Goal: Check status: Check status

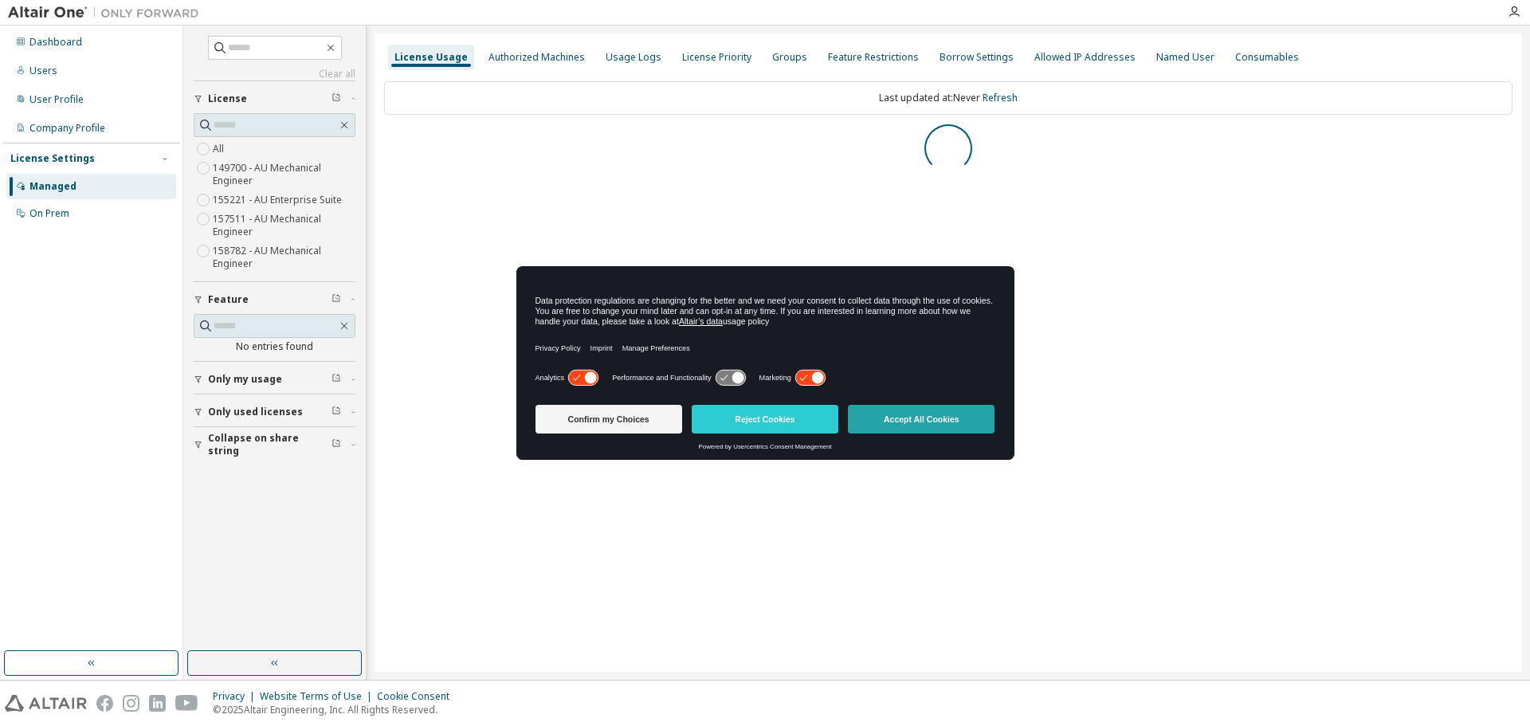
click at [943, 416] on button "Accept All Cookies" at bounding box center [921, 419] width 147 height 29
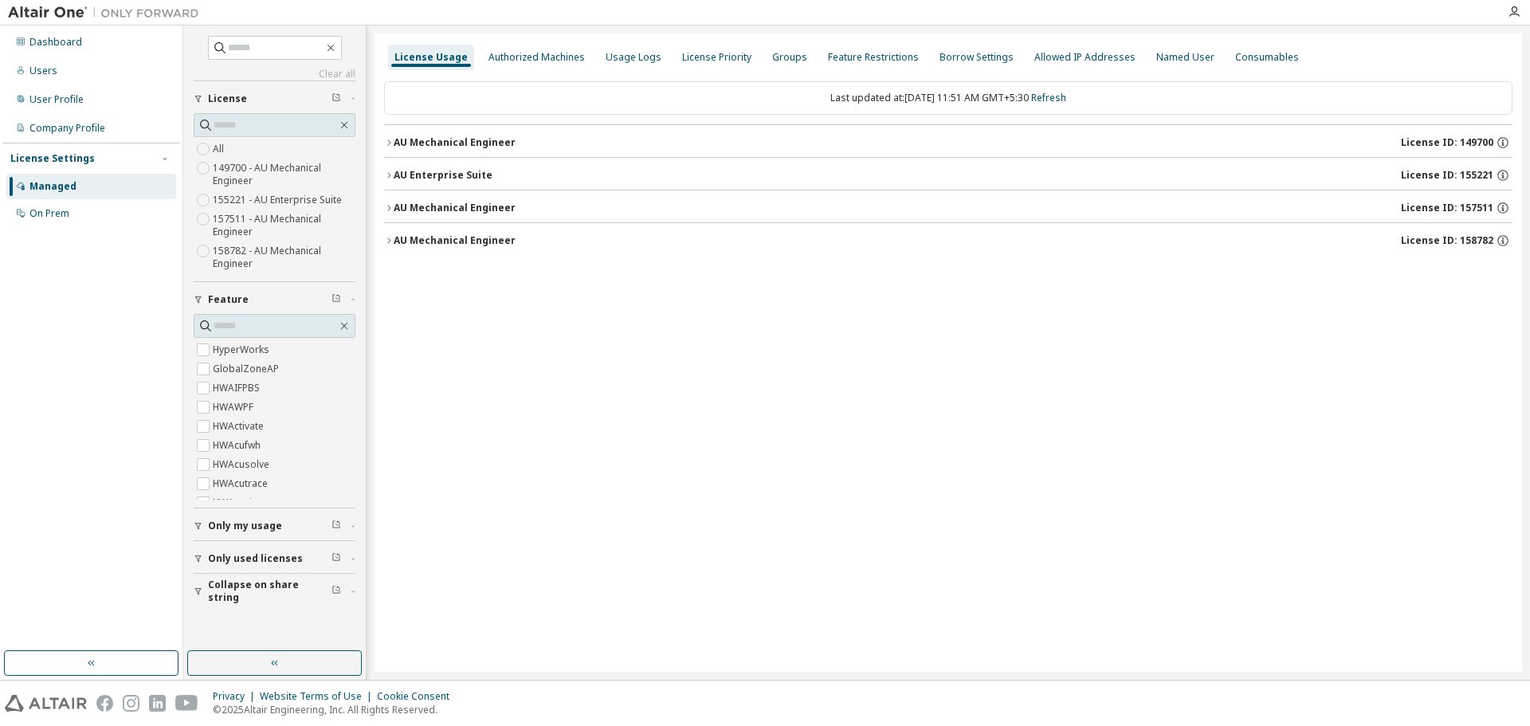
click at [392, 145] on icon "button" at bounding box center [389, 143] width 10 height 10
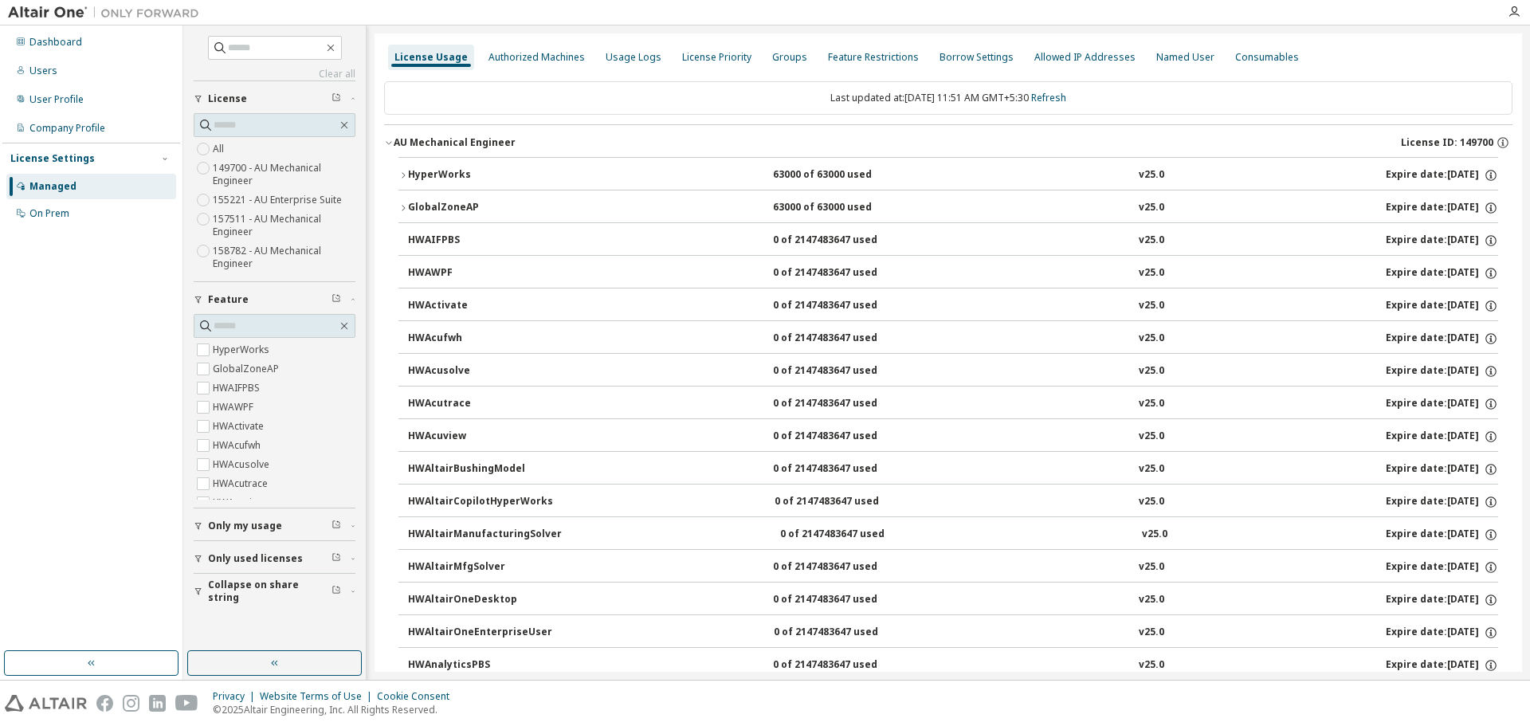
click at [402, 171] on icon "button" at bounding box center [404, 176] width 10 height 10
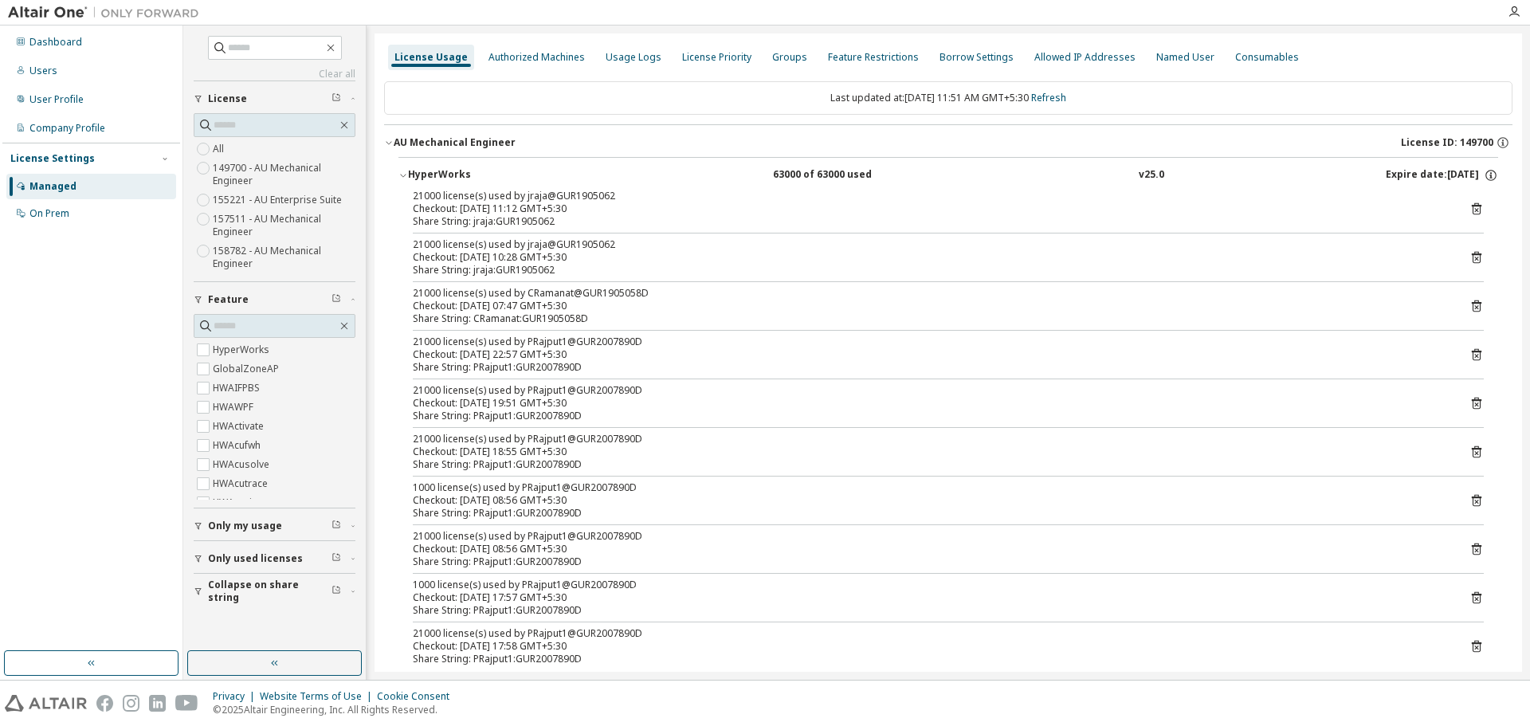
click at [402, 171] on icon "button" at bounding box center [404, 176] width 10 height 10
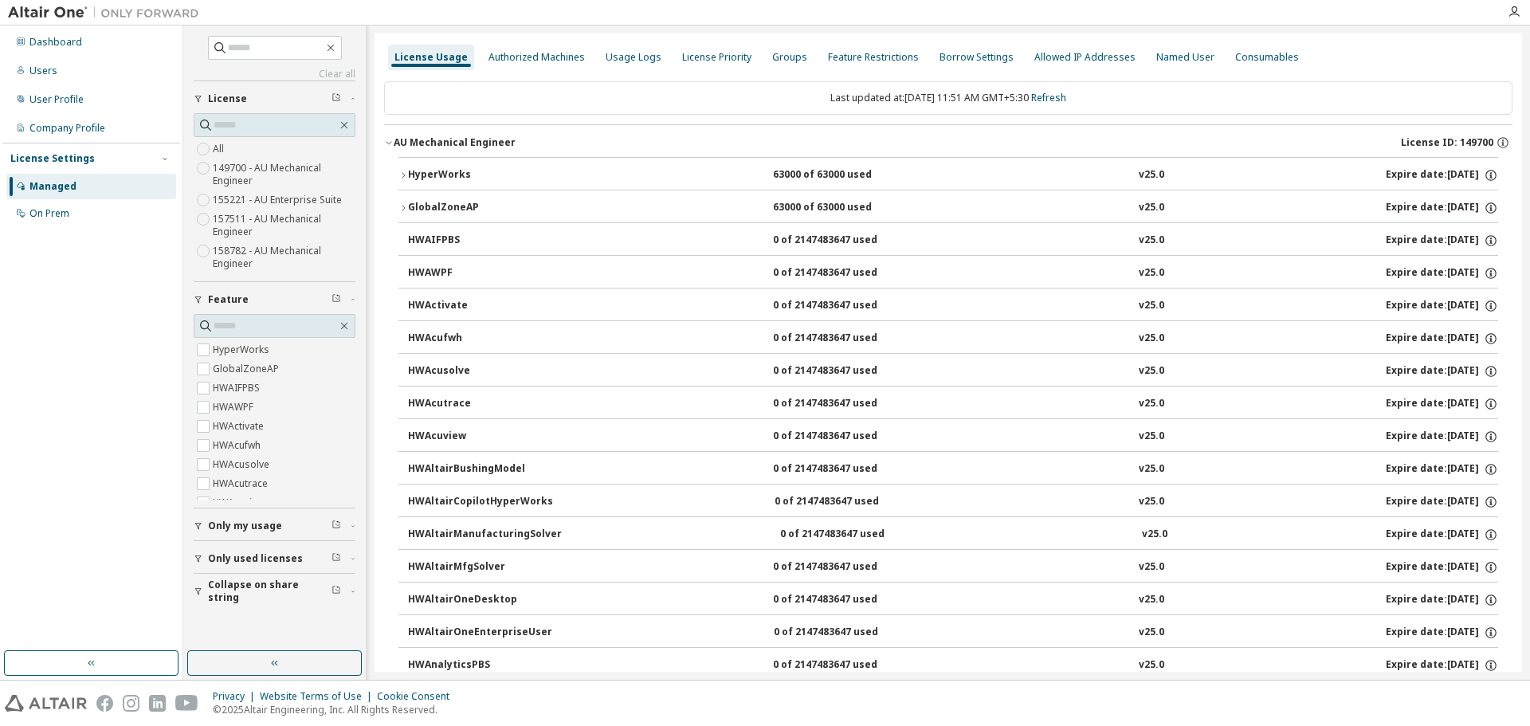
click at [399, 136] on div "AU Mechanical Engineer" at bounding box center [455, 142] width 122 height 13
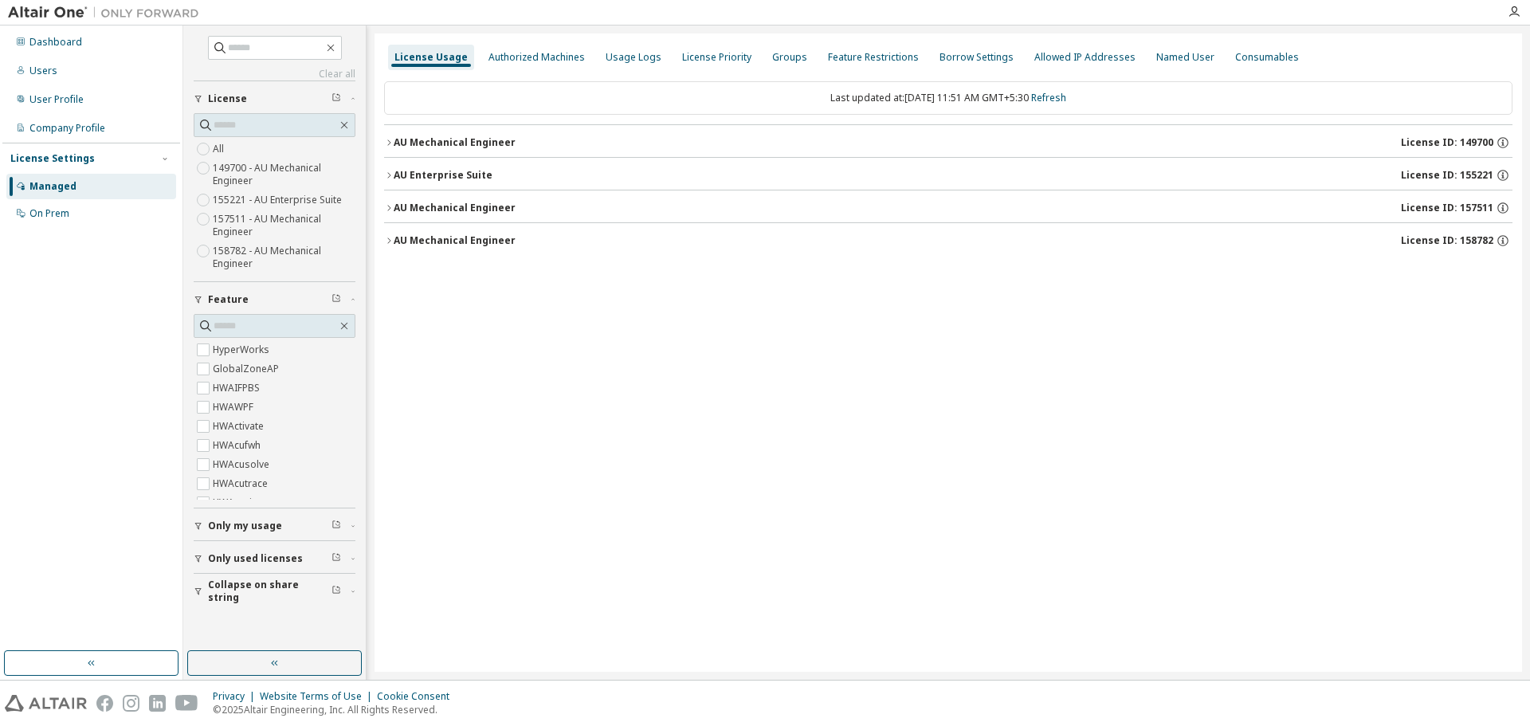
click at [389, 176] on icon "button" at bounding box center [389, 176] width 10 height 10
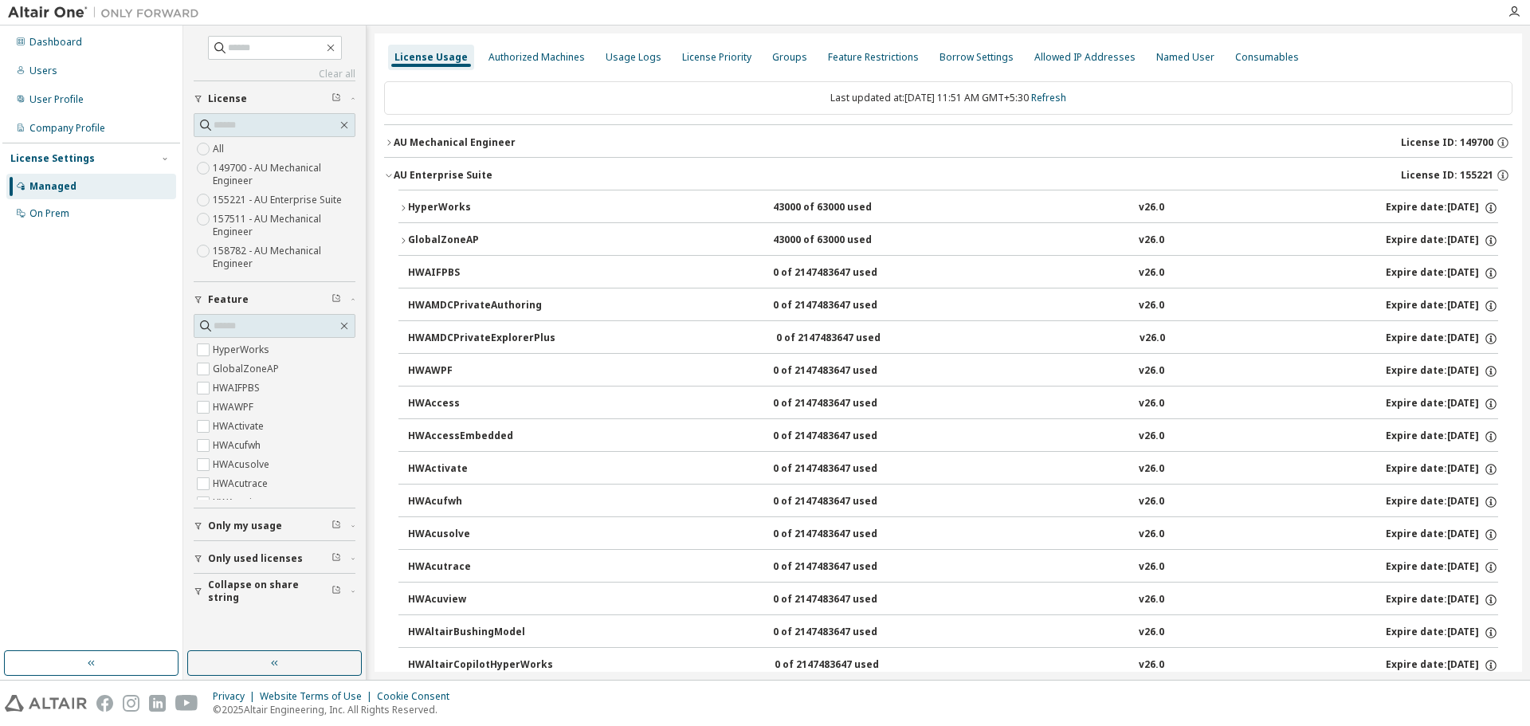
click at [400, 206] on icon "button" at bounding box center [404, 208] width 10 height 10
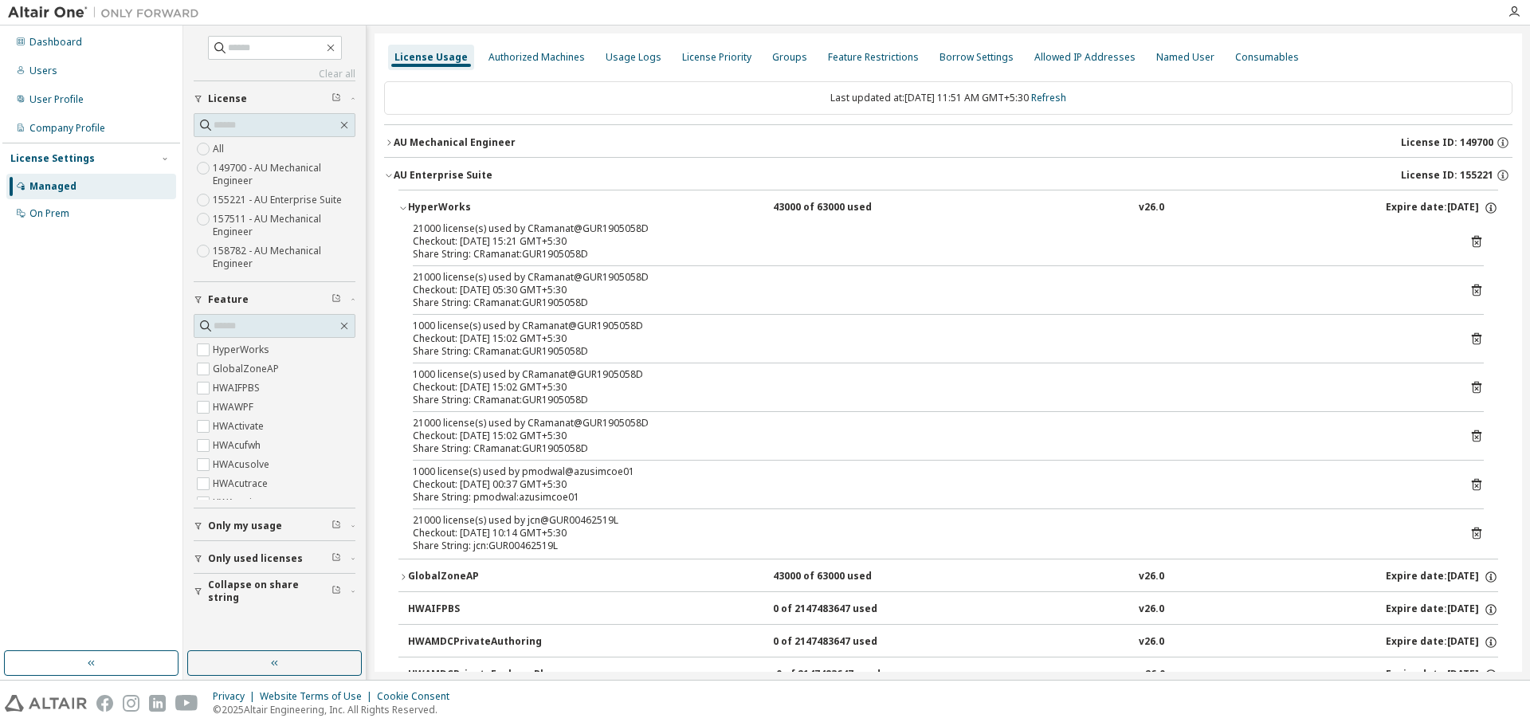
click at [394, 170] on div "AU Enterprise Suite" at bounding box center [443, 175] width 99 height 13
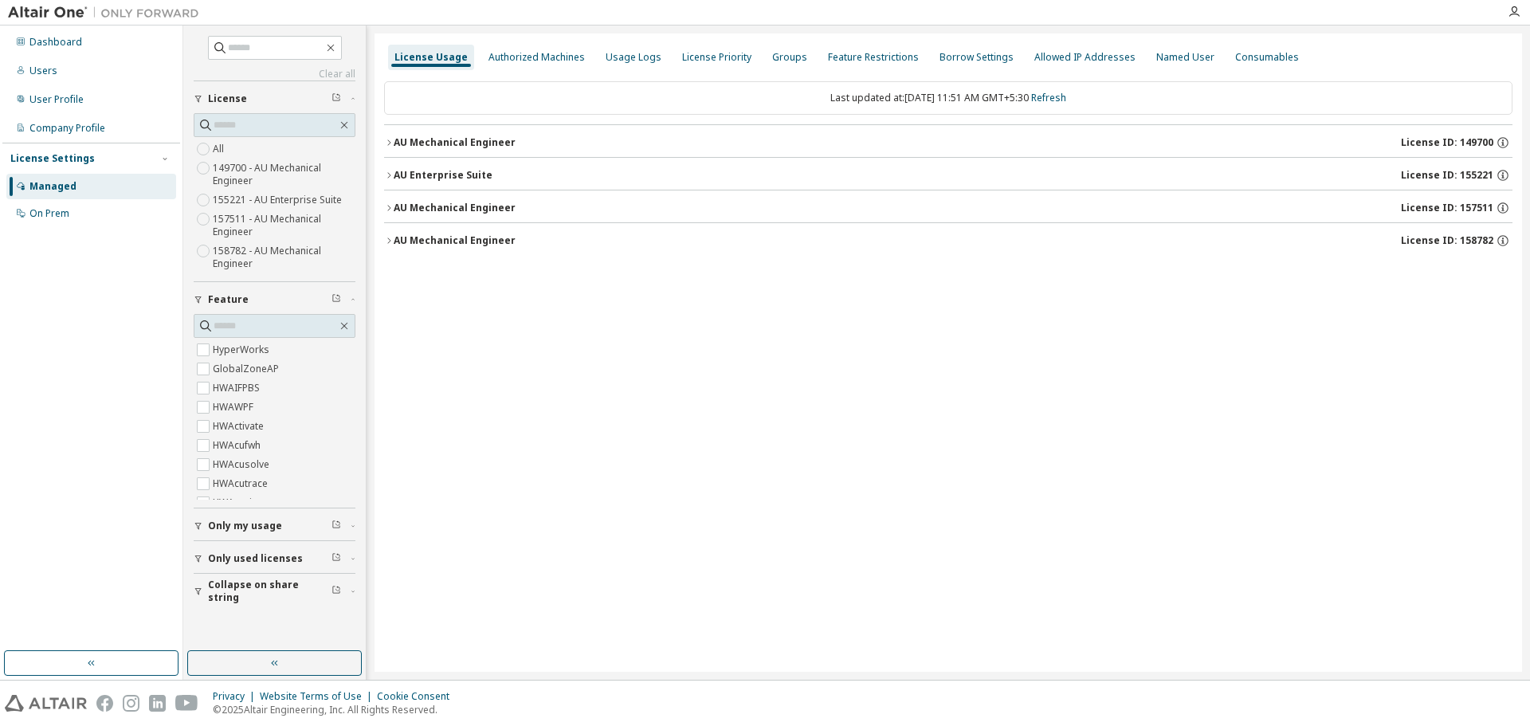
click at [393, 206] on icon "button" at bounding box center [389, 208] width 10 height 10
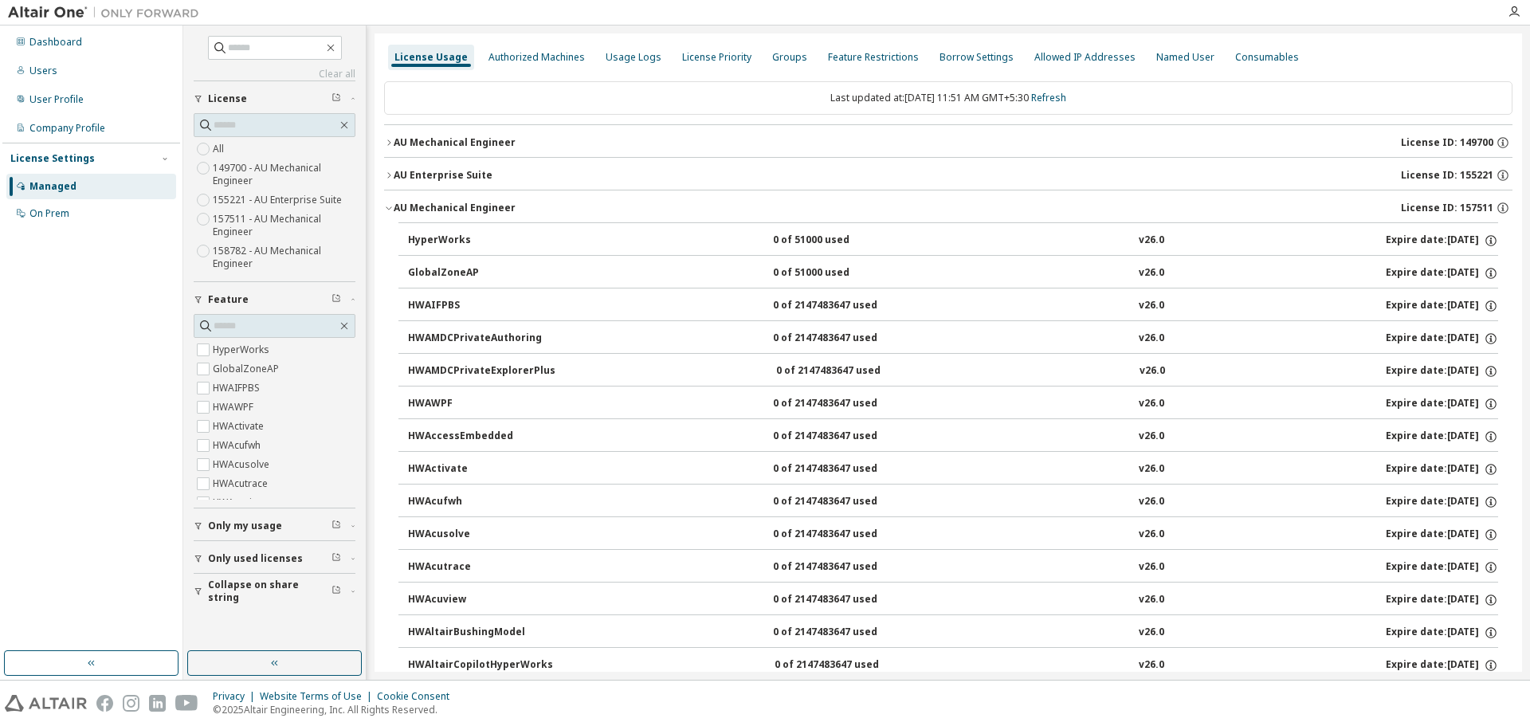
click at [406, 241] on div "HyperWorks 0 of 51000 used v26.0 Expire date: 2026-08-19" at bounding box center [949, 238] width 1100 height 33
click at [391, 208] on icon "button" at bounding box center [389, 208] width 6 height 3
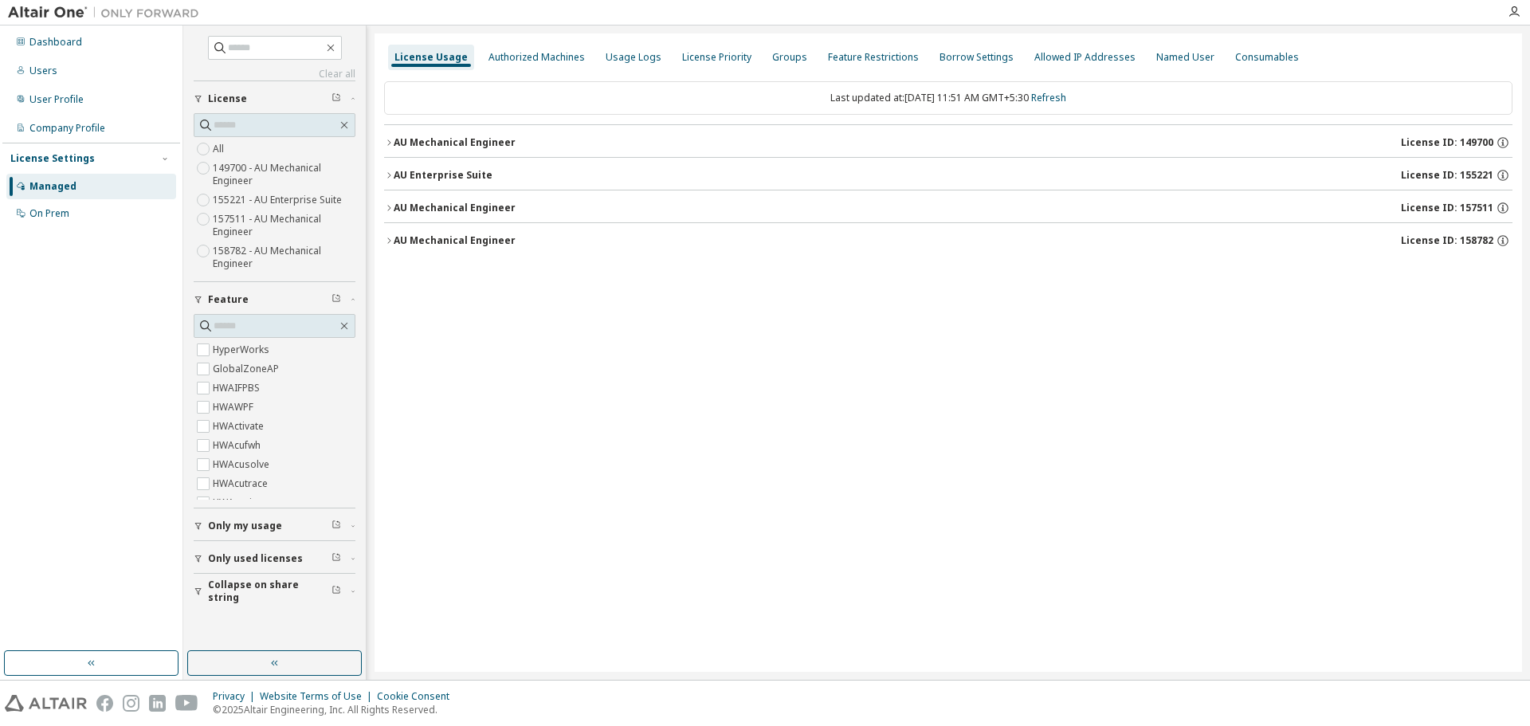
click at [391, 205] on icon "button" at bounding box center [389, 208] width 10 height 10
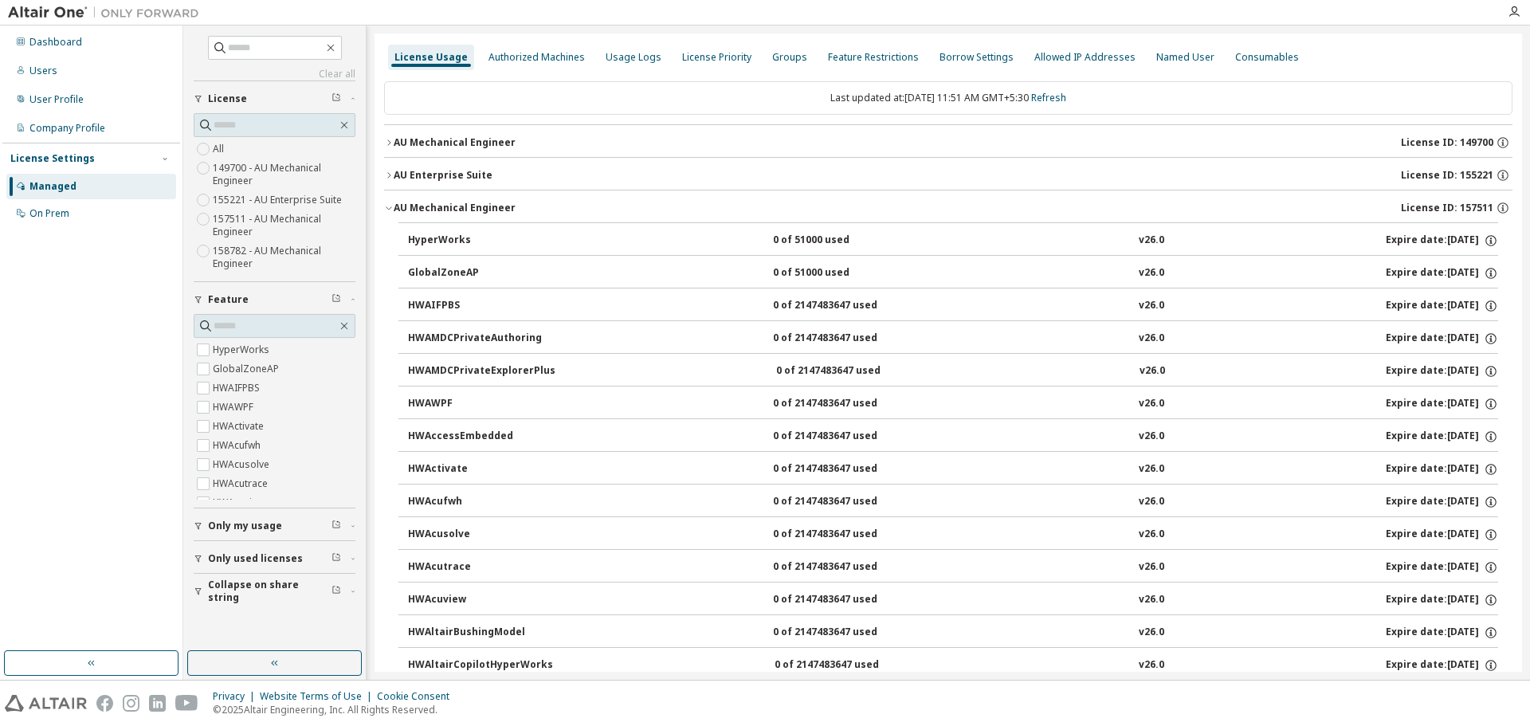
click at [391, 205] on icon "button" at bounding box center [389, 208] width 10 height 10
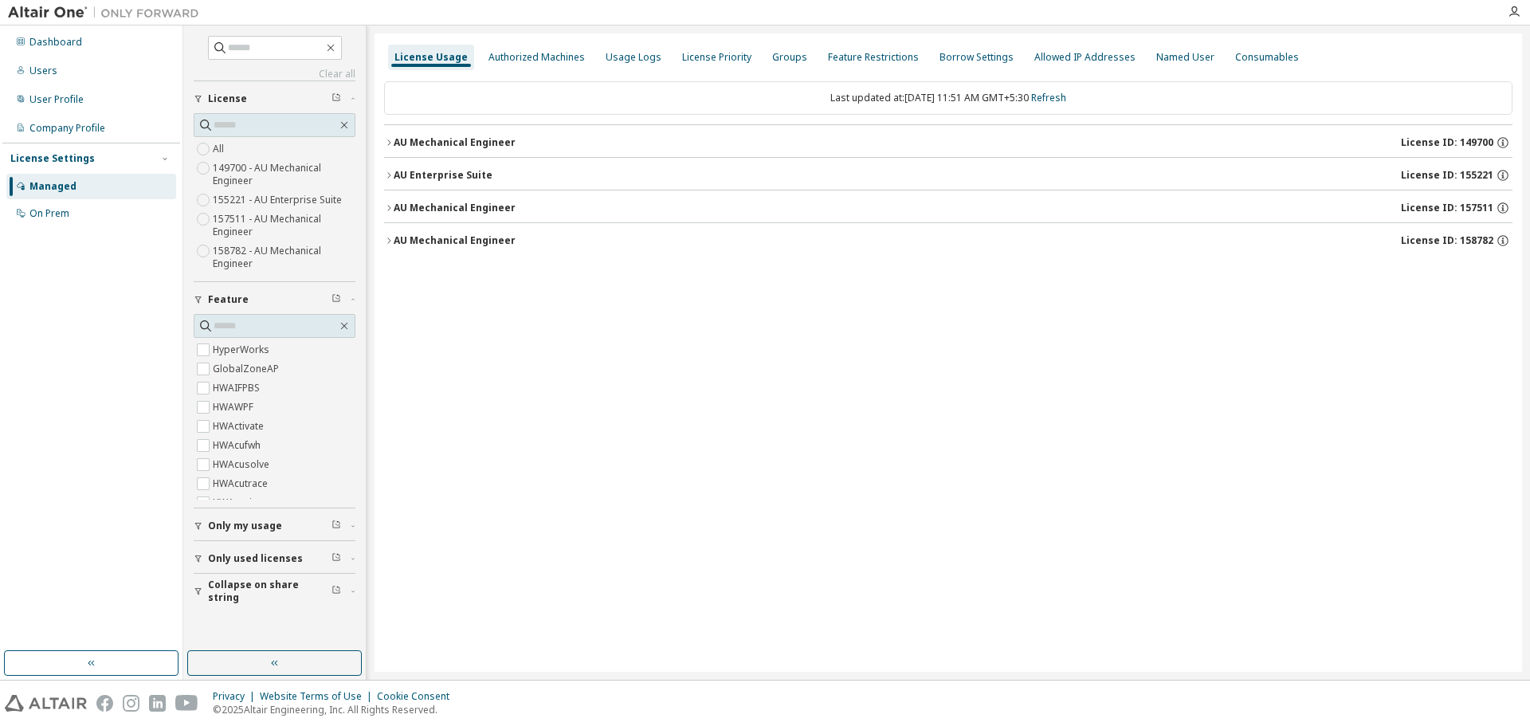
click at [390, 238] on icon "button" at bounding box center [389, 241] width 10 height 10
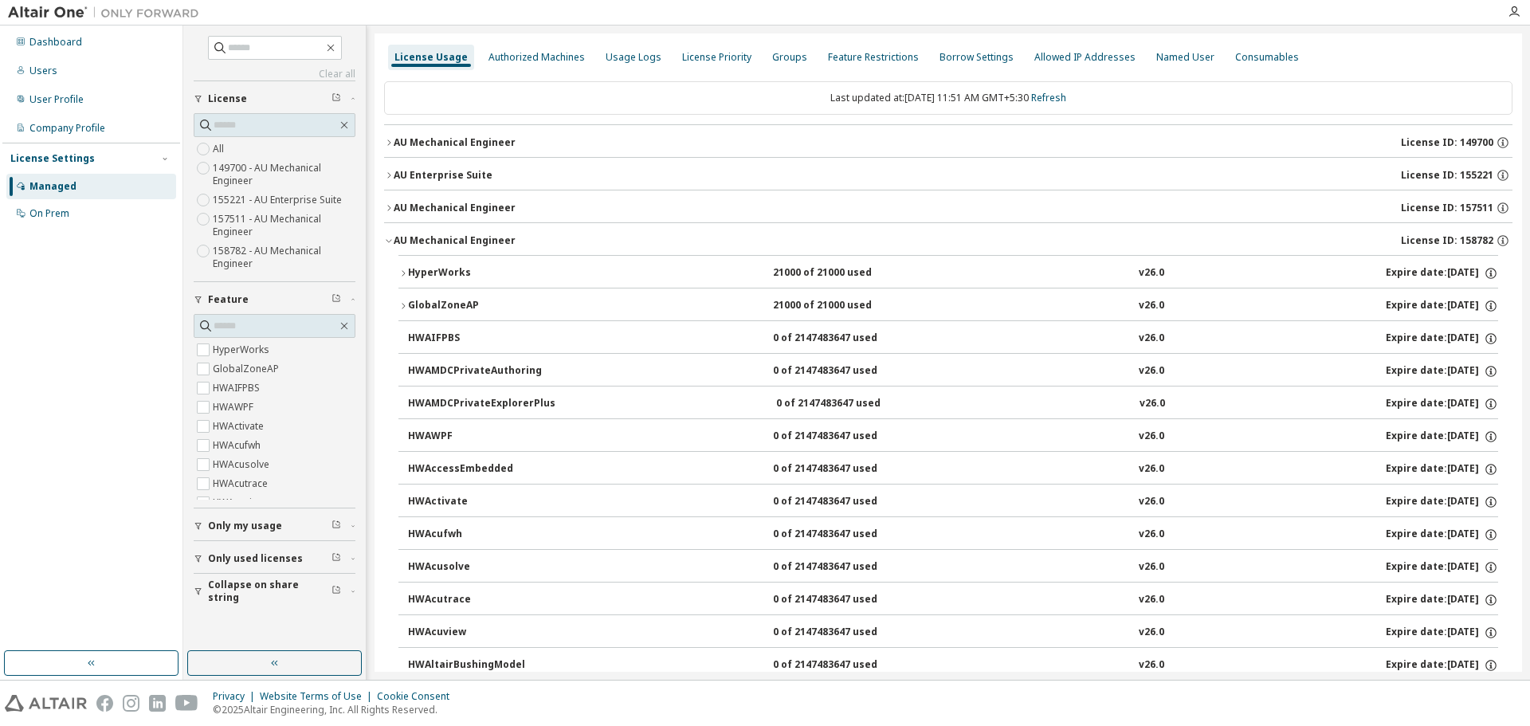
click at [405, 274] on icon "button" at bounding box center [404, 274] width 10 height 10
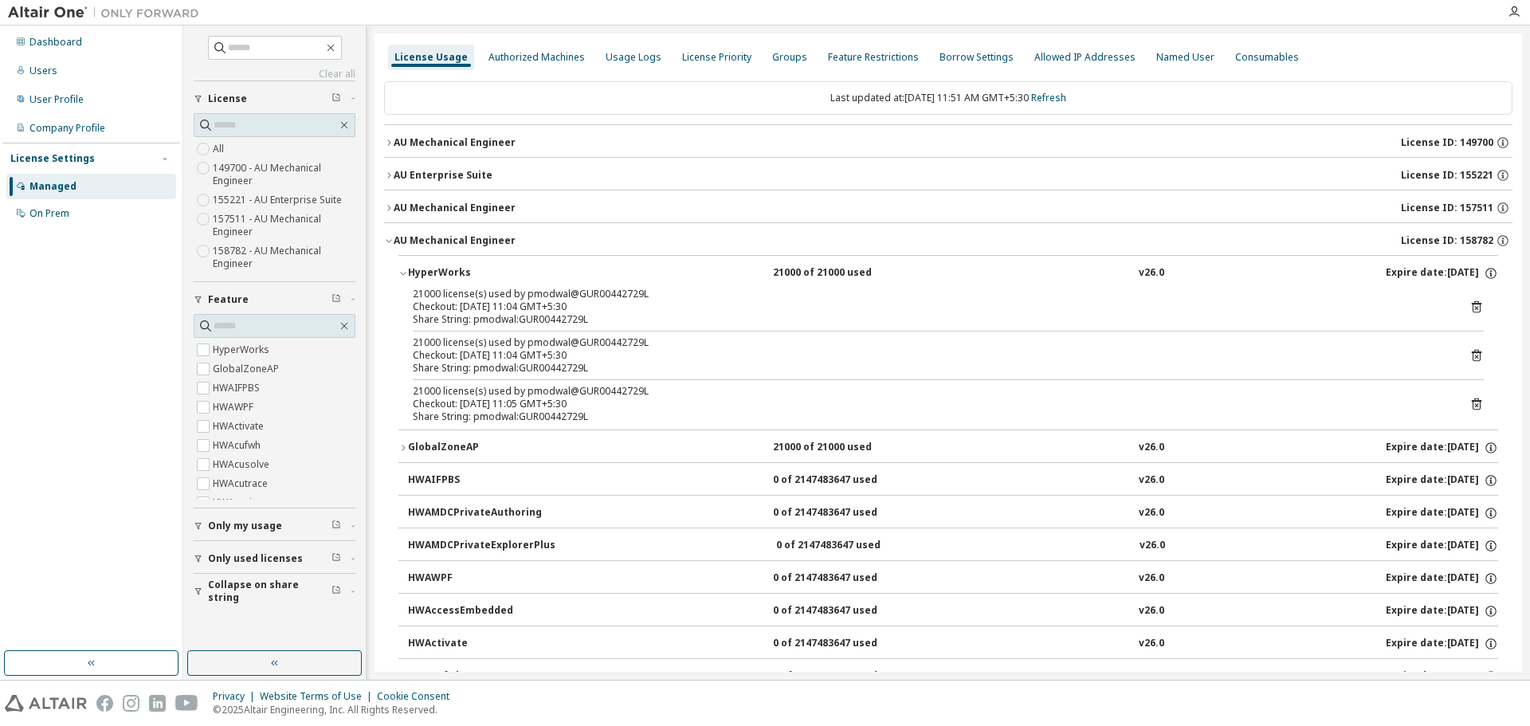
click at [405, 274] on icon "button" at bounding box center [404, 274] width 10 height 10
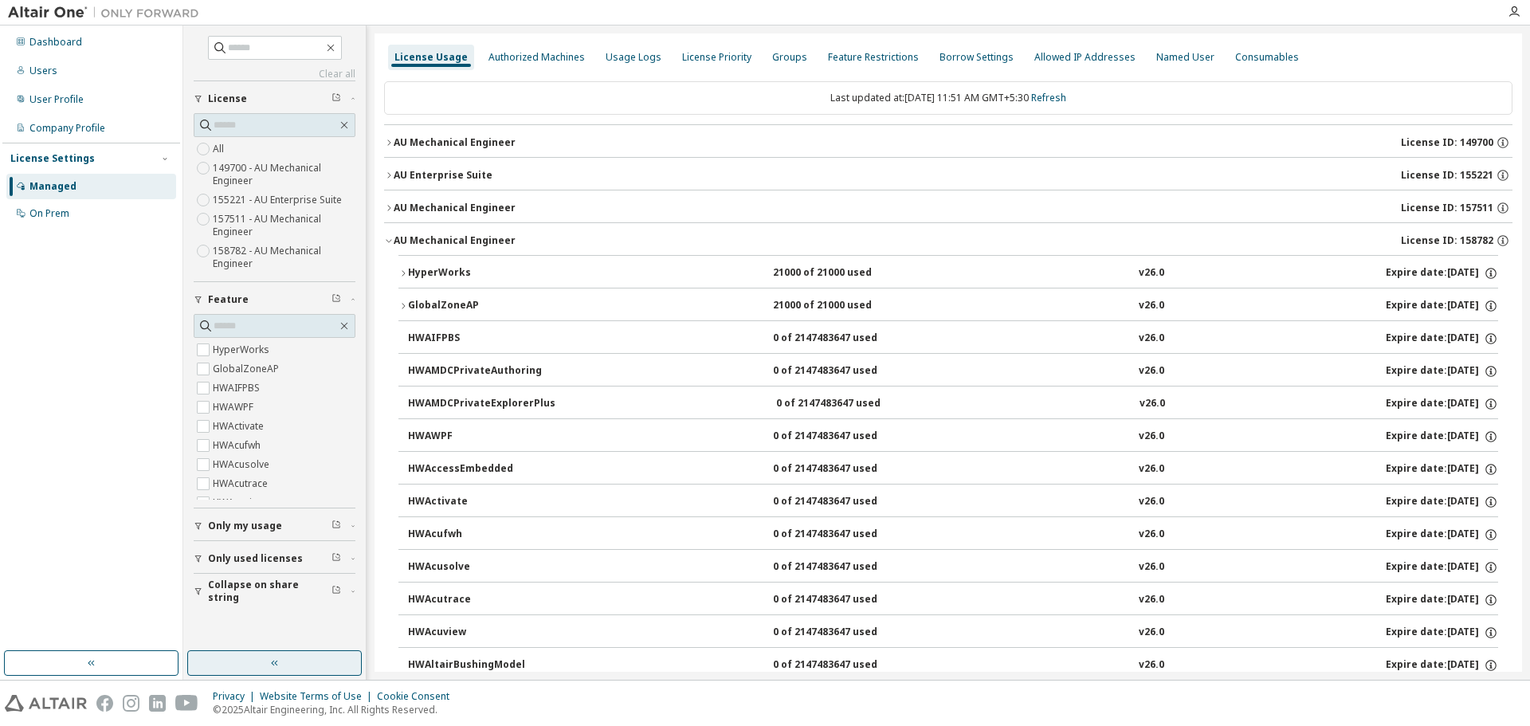
click at [298, 657] on button "button" at bounding box center [274, 663] width 175 height 26
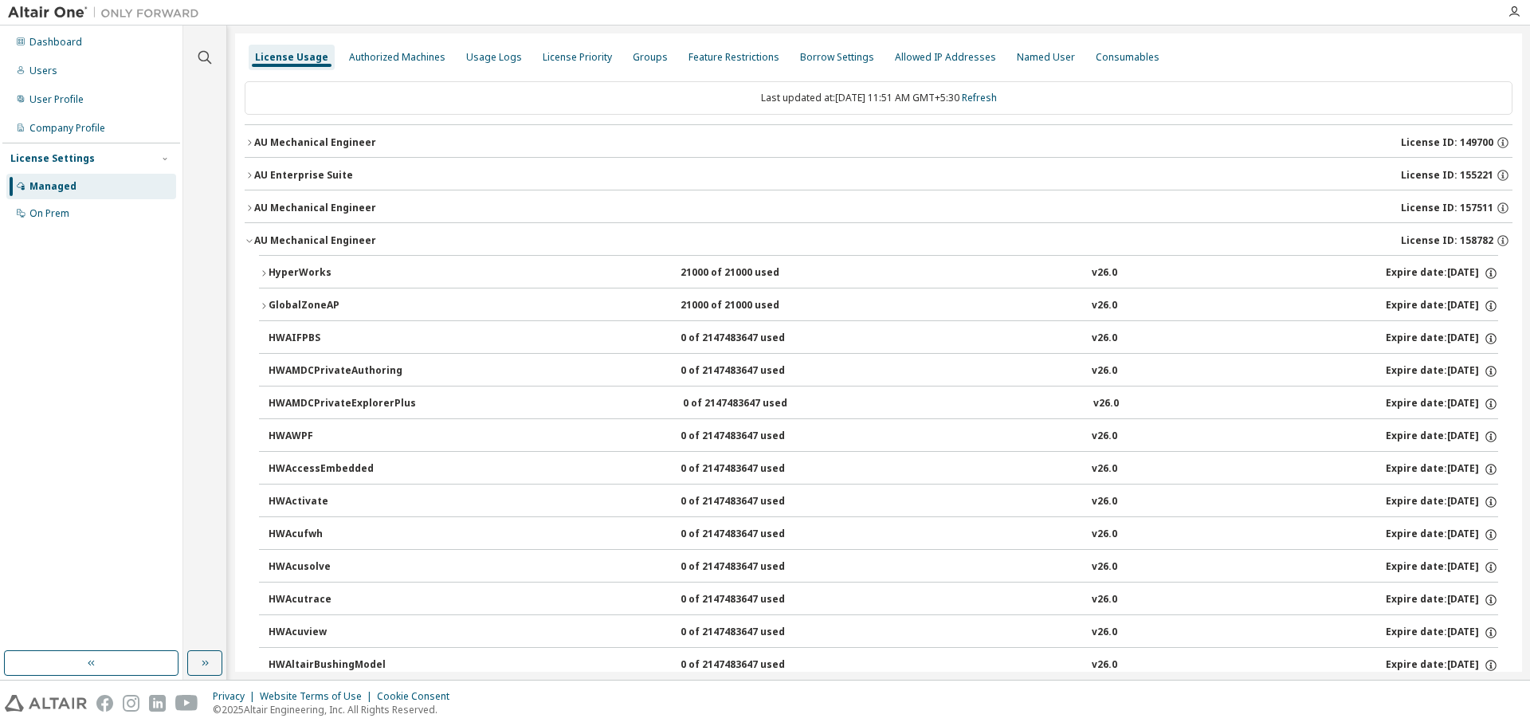
click at [289, 268] on div "HyperWorks" at bounding box center [340, 273] width 143 height 14
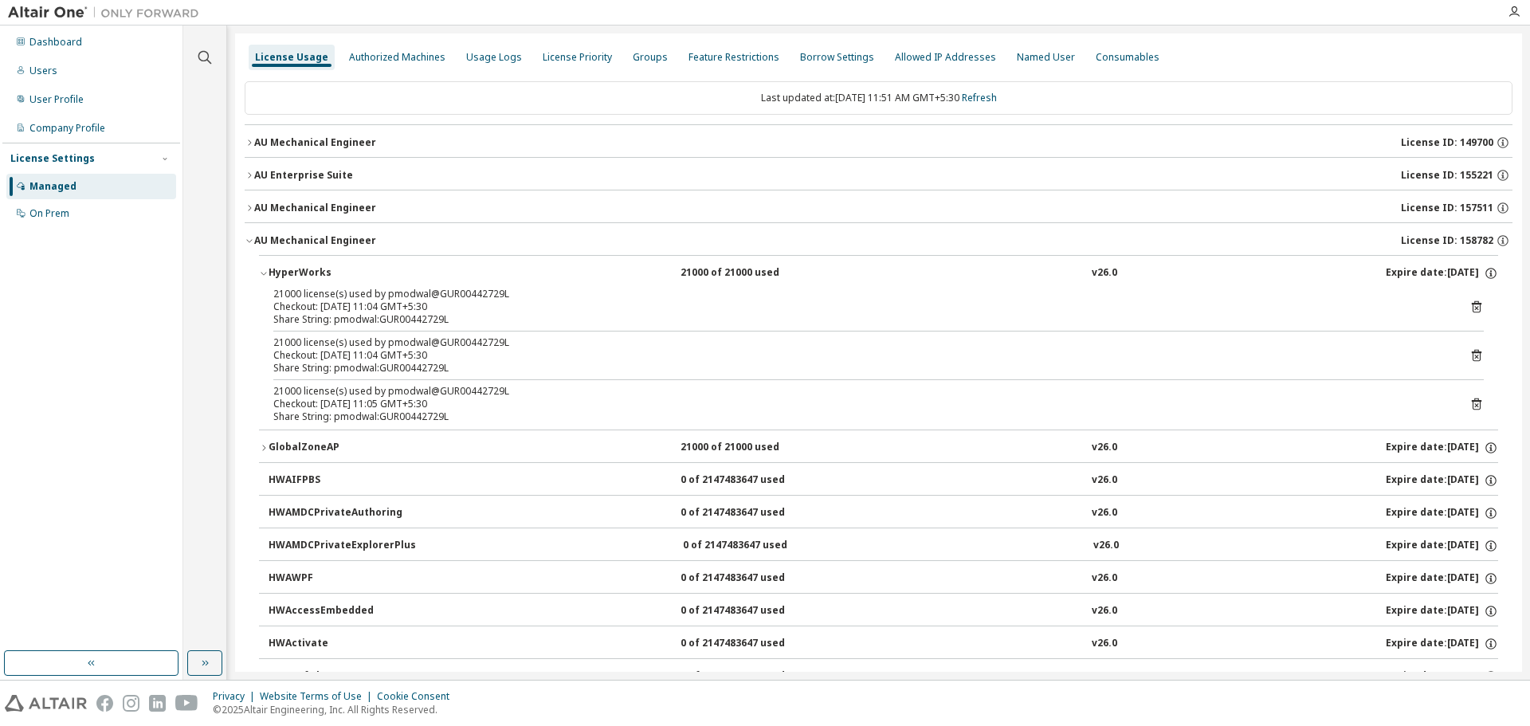
click at [289, 268] on div "HyperWorks" at bounding box center [340, 273] width 143 height 14
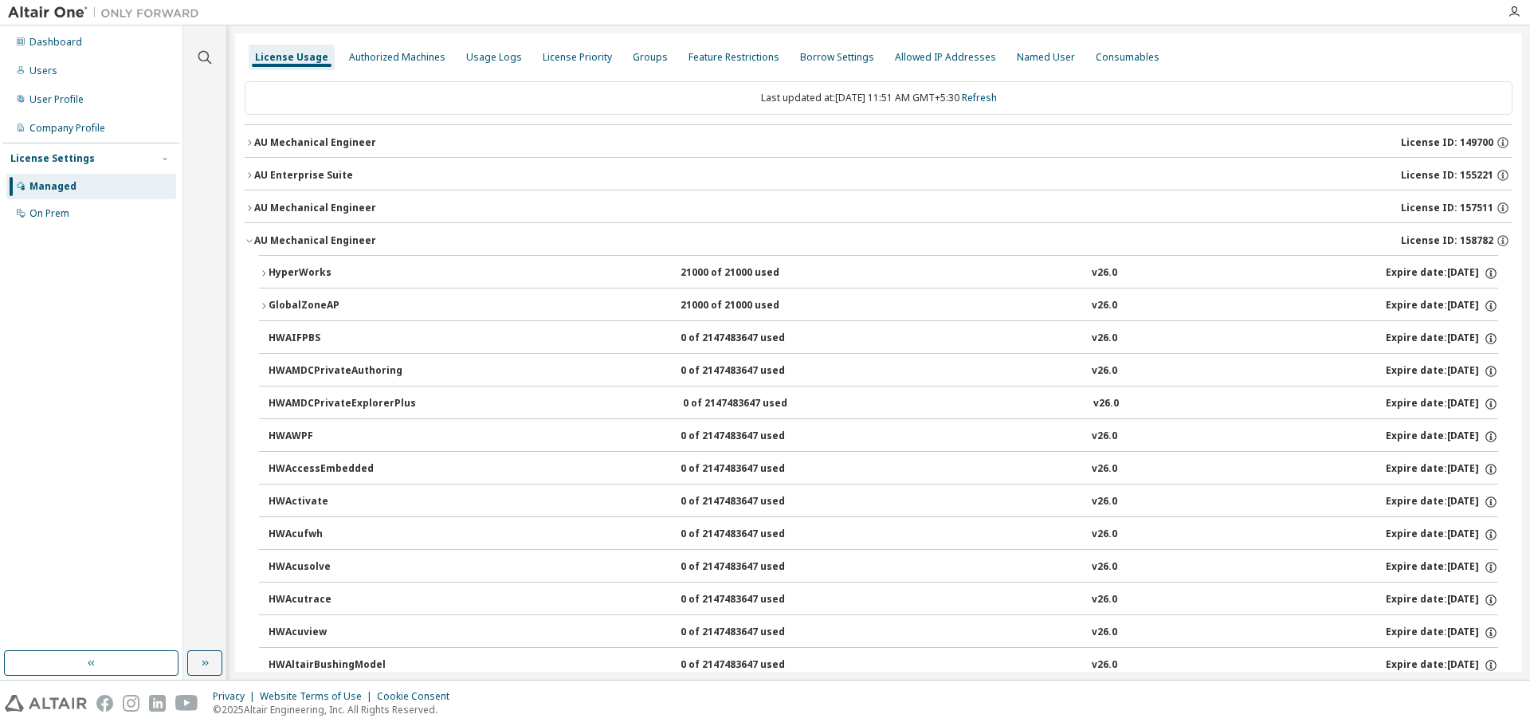
click at [289, 268] on div "HyperWorks" at bounding box center [340, 273] width 143 height 14
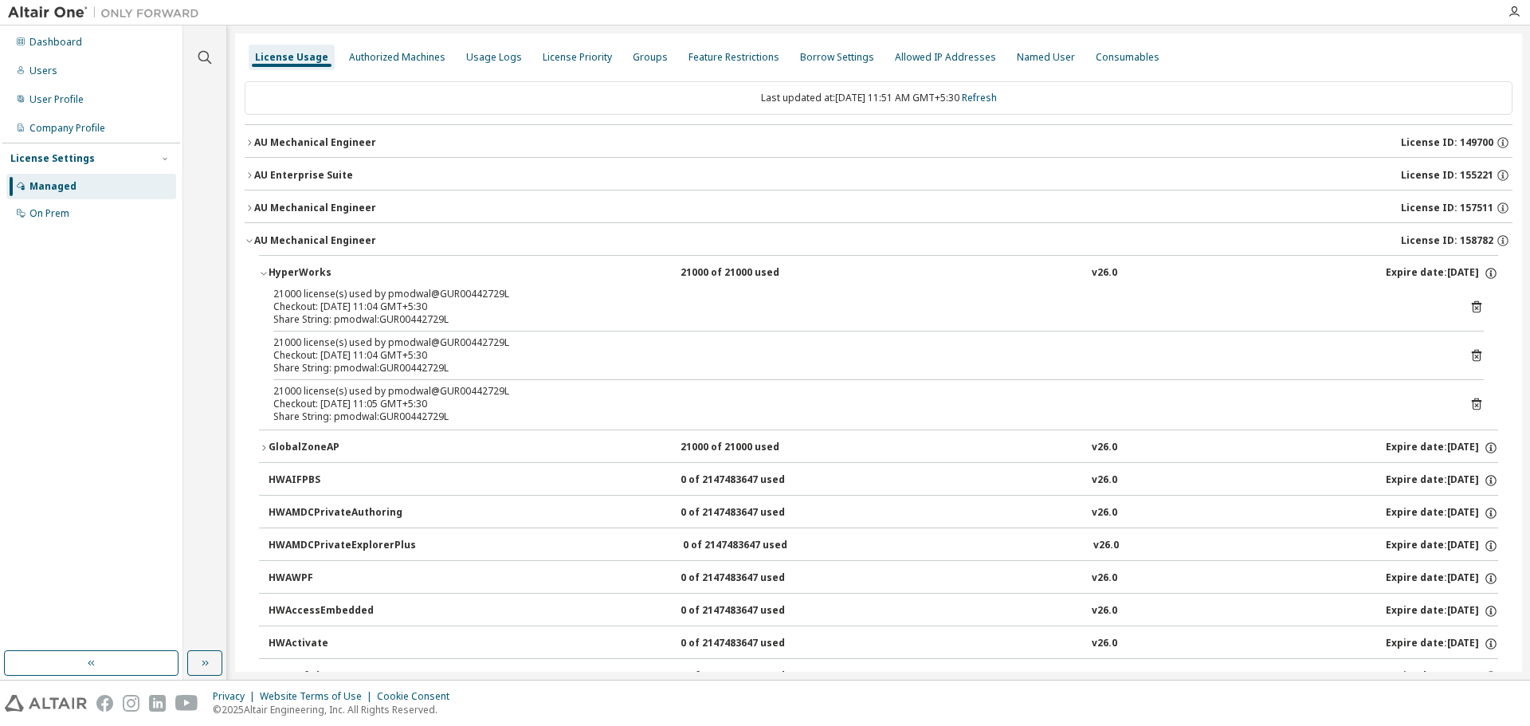
click at [289, 268] on div "HyperWorks" at bounding box center [340, 273] width 143 height 14
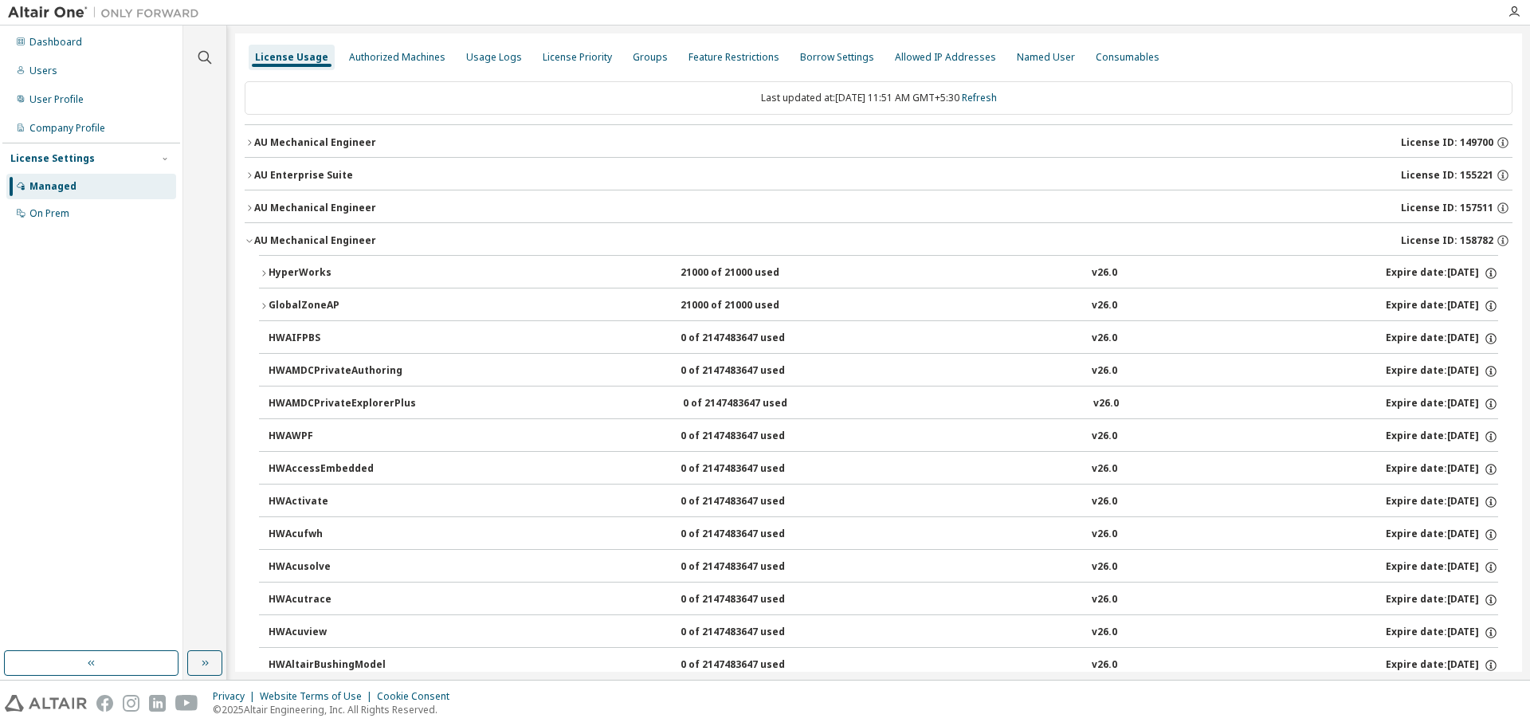
click at [323, 204] on div "AU Mechanical Engineer" at bounding box center [315, 208] width 122 height 13
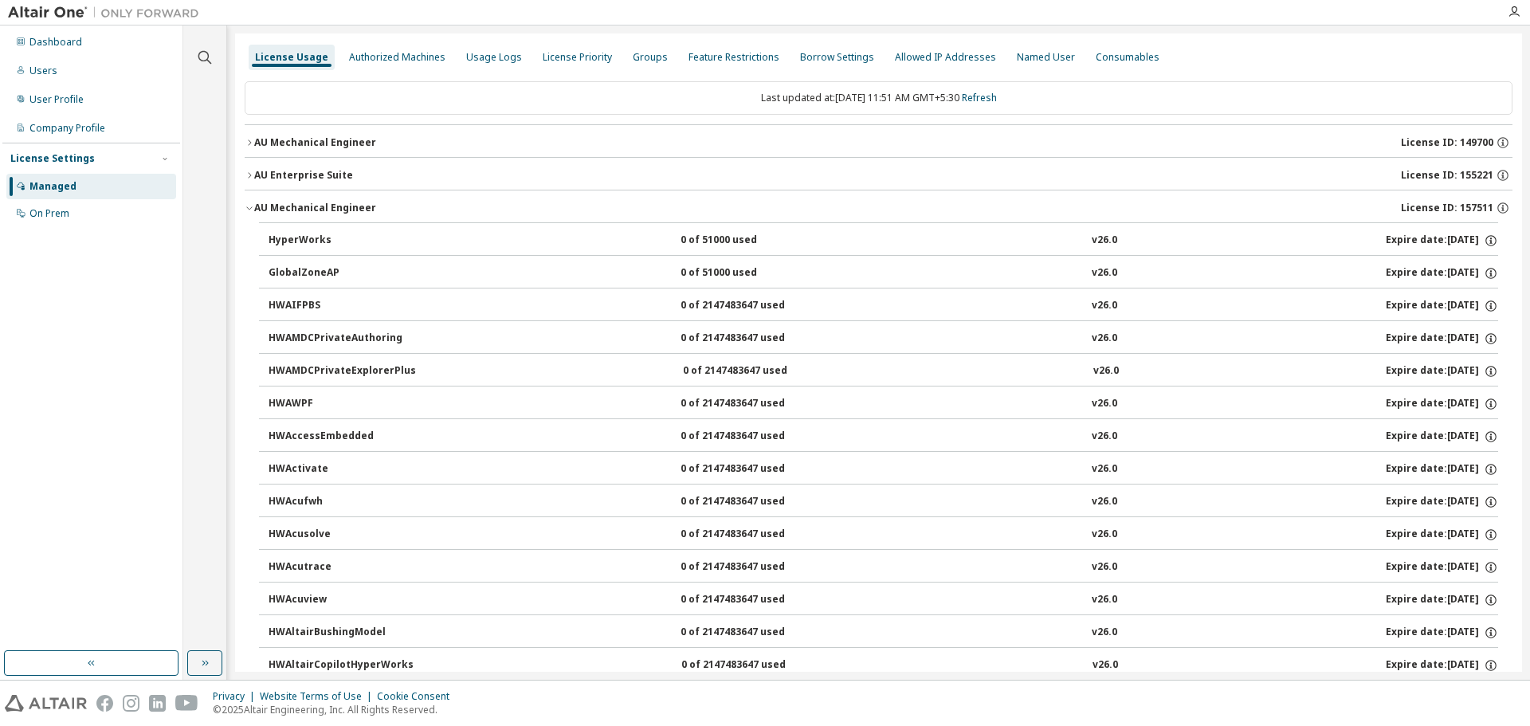
click at [323, 204] on div "AU Mechanical Engineer" at bounding box center [315, 208] width 122 height 13
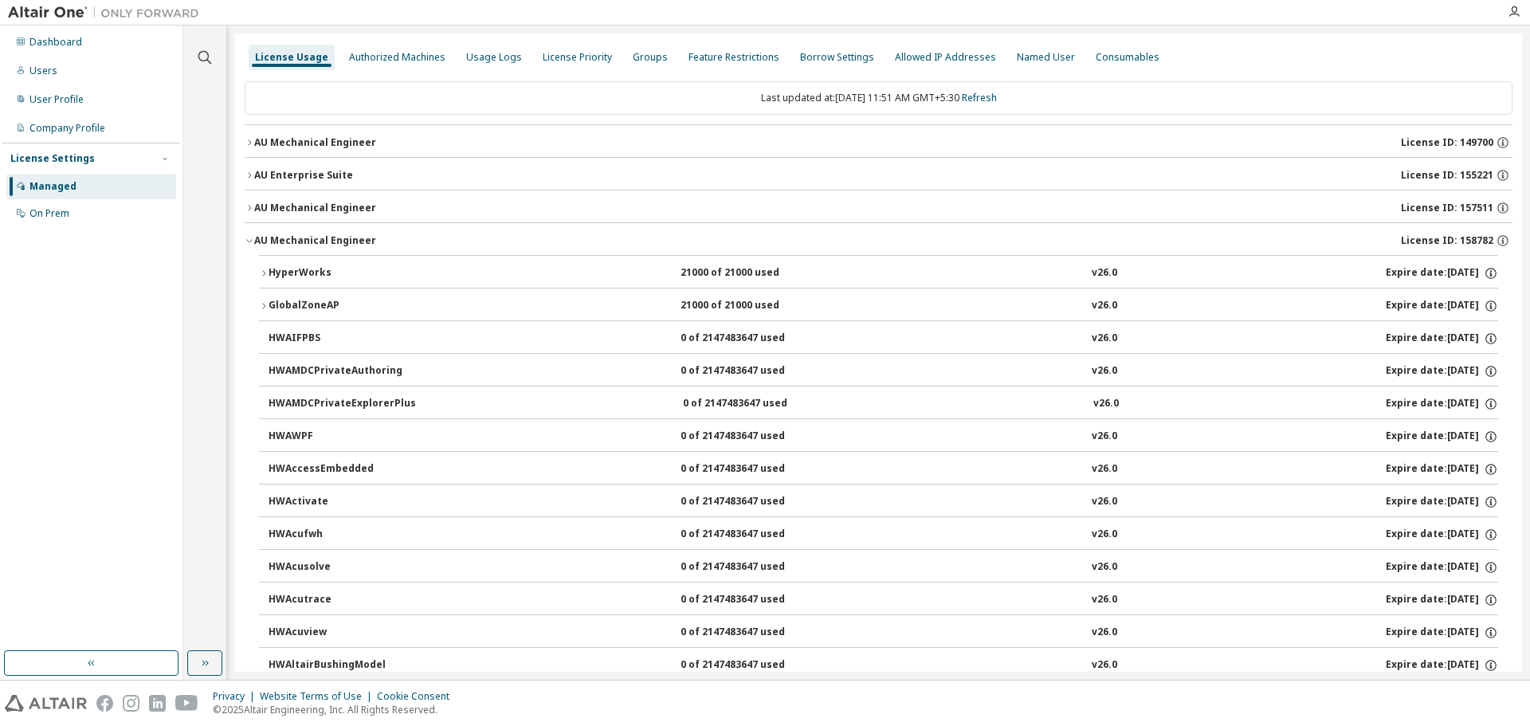
click at [323, 173] on div "AU Enterprise Suite" at bounding box center [303, 175] width 99 height 13
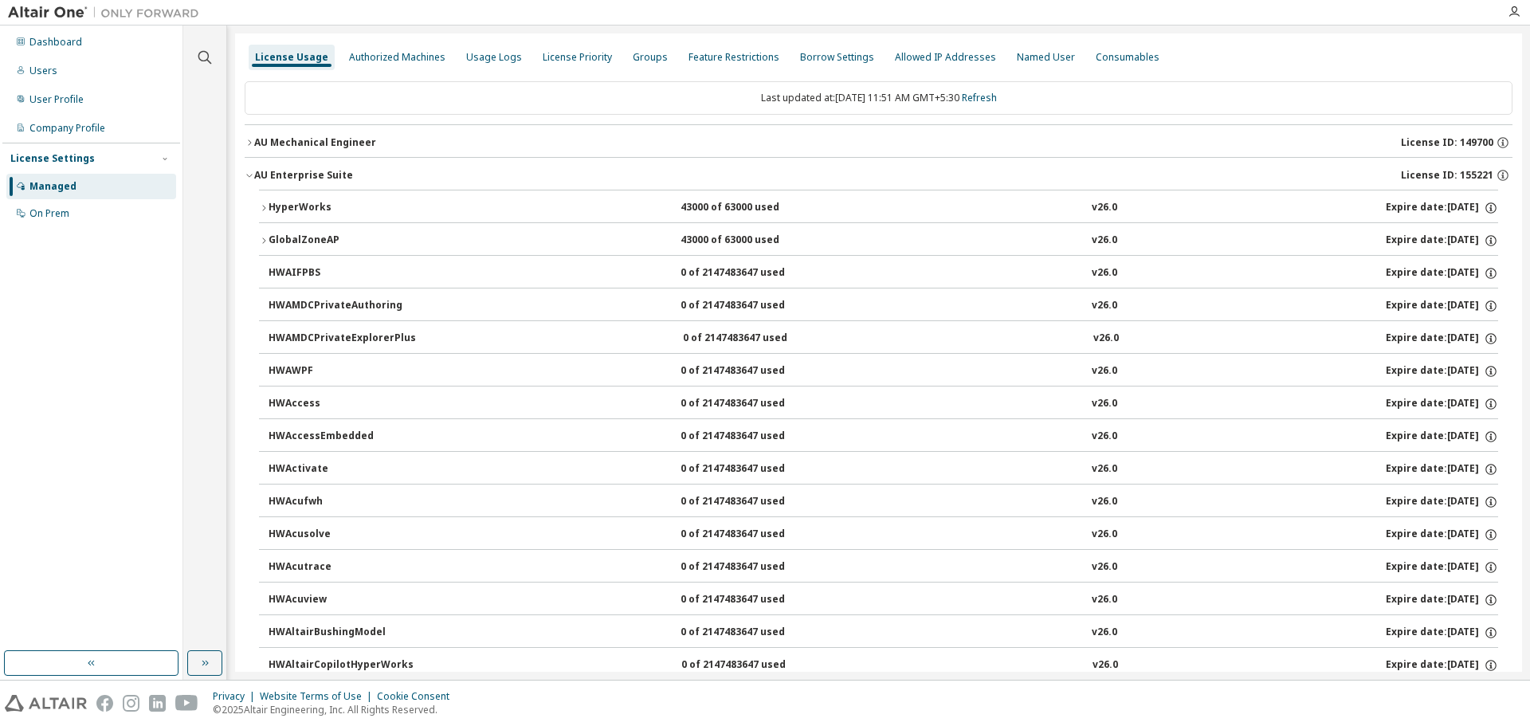
click at [263, 202] on button "HyperWorks 43000 of 63000 used v26.0 Expire date: 2026-03-30" at bounding box center [878, 207] width 1239 height 35
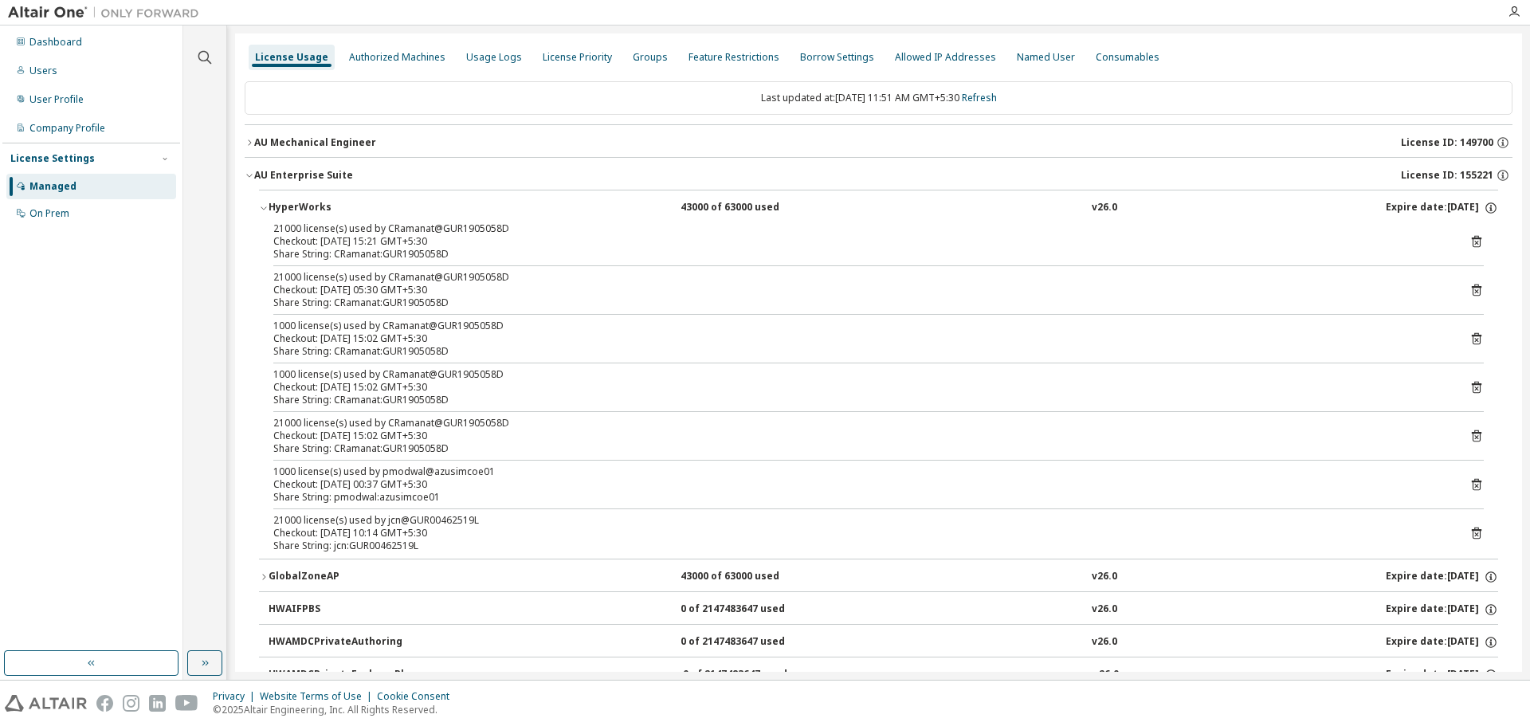
click at [320, 175] on div "AU Enterprise Suite" at bounding box center [303, 175] width 99 height 13
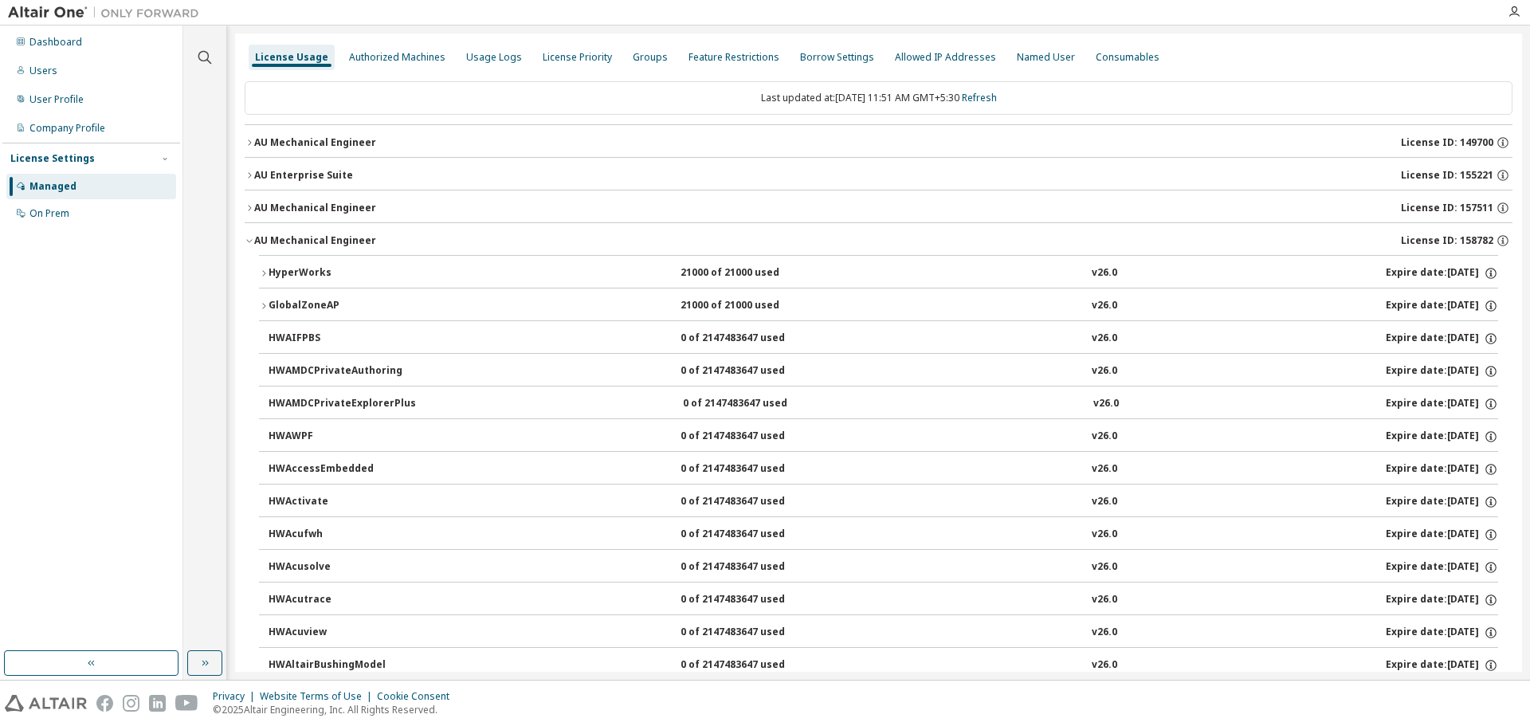
click at [312, 140] on div "AU Mechanical Engineer" at bounding box center [315, 142] width 122 height 13
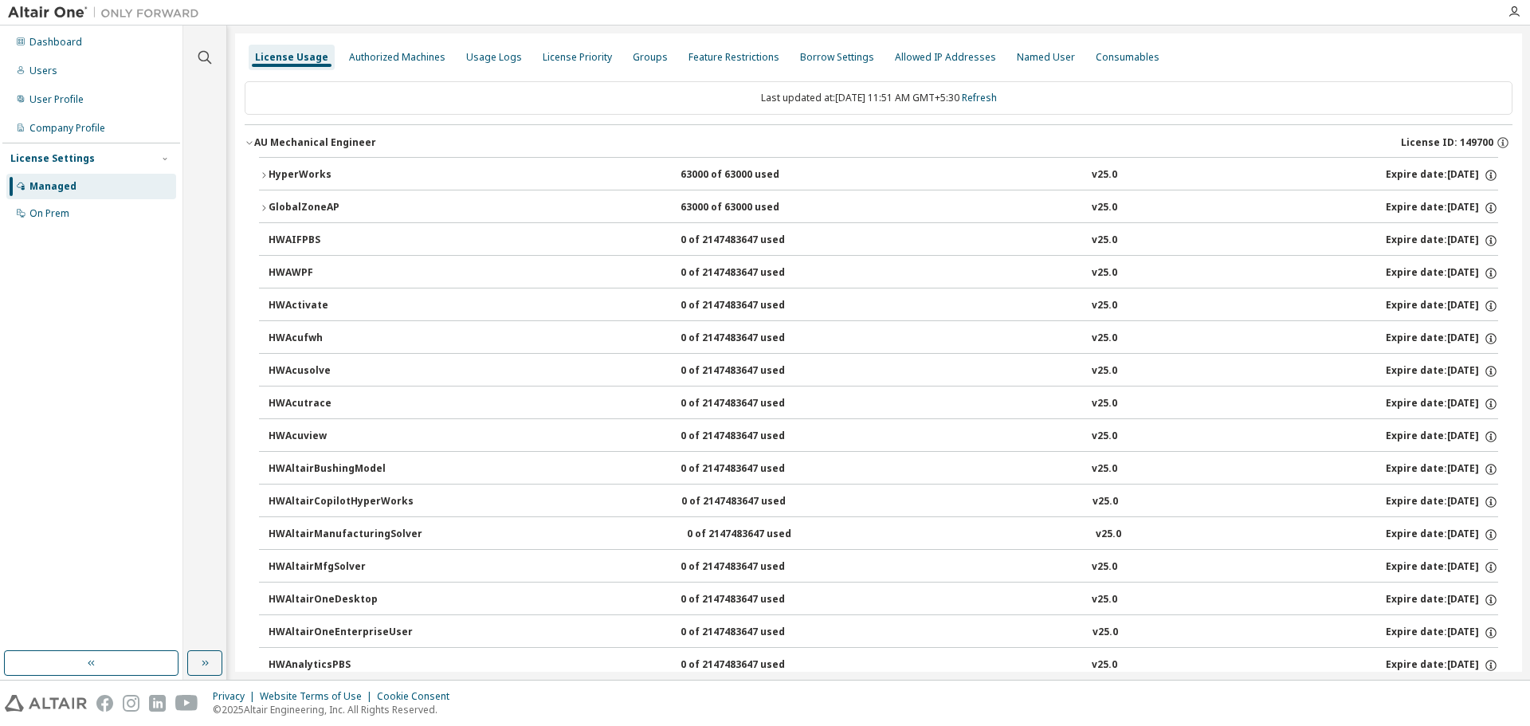
click at [343, 175] on div "HyperWorks" at bounding box center [340, 175] width 143 height 14
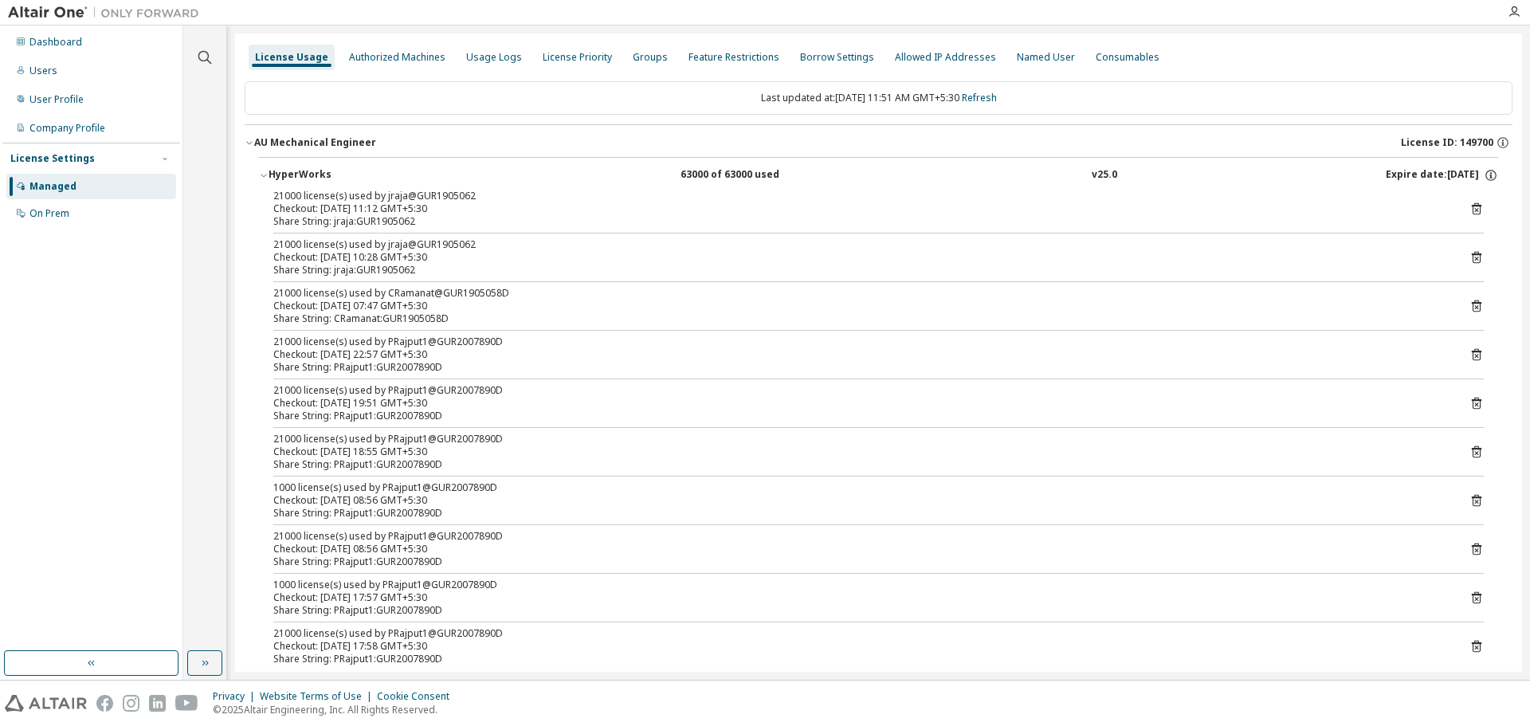
click at [1470, 306] on icon at bounding box center [1477, 306] width 14 height 14
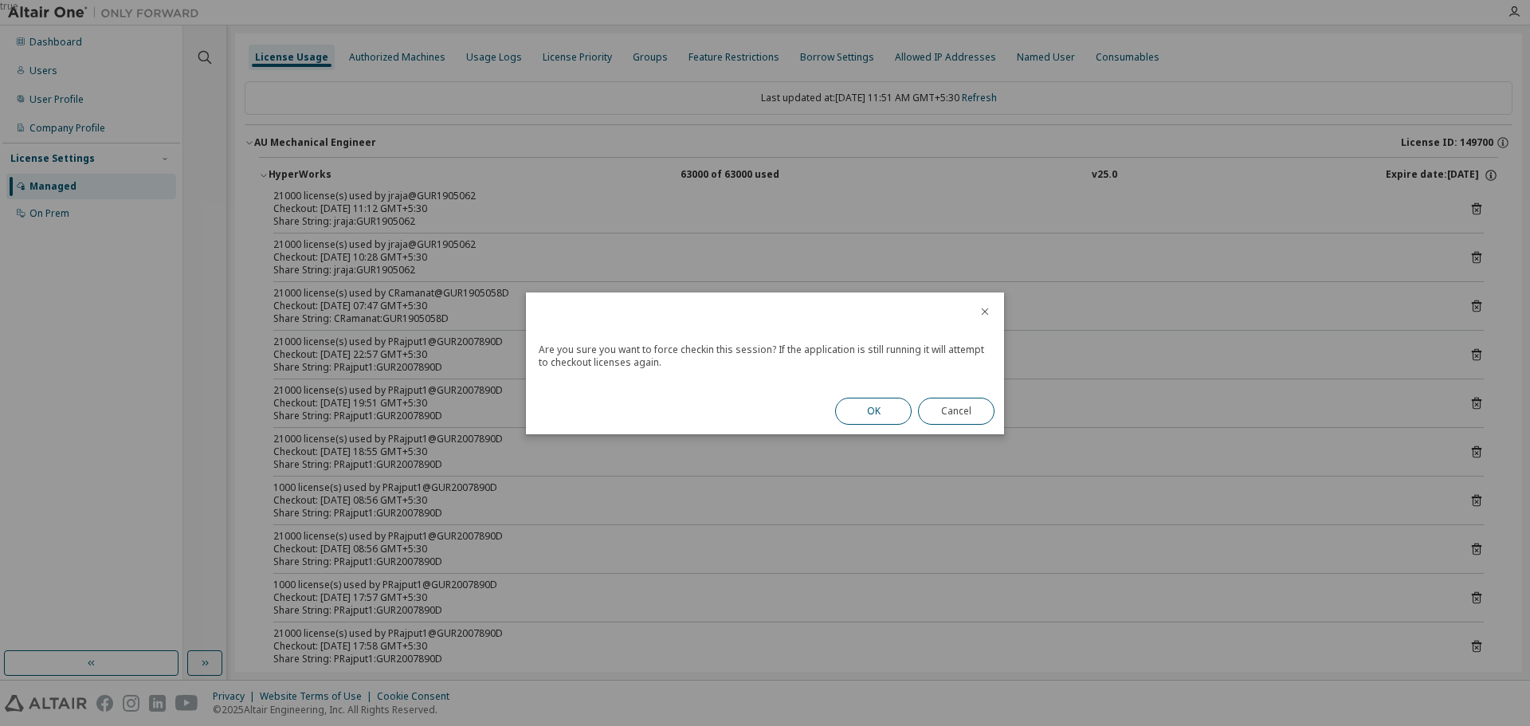
click at [886, 408] on button "OK" at bounding box center [873, 411] width 77 height 27
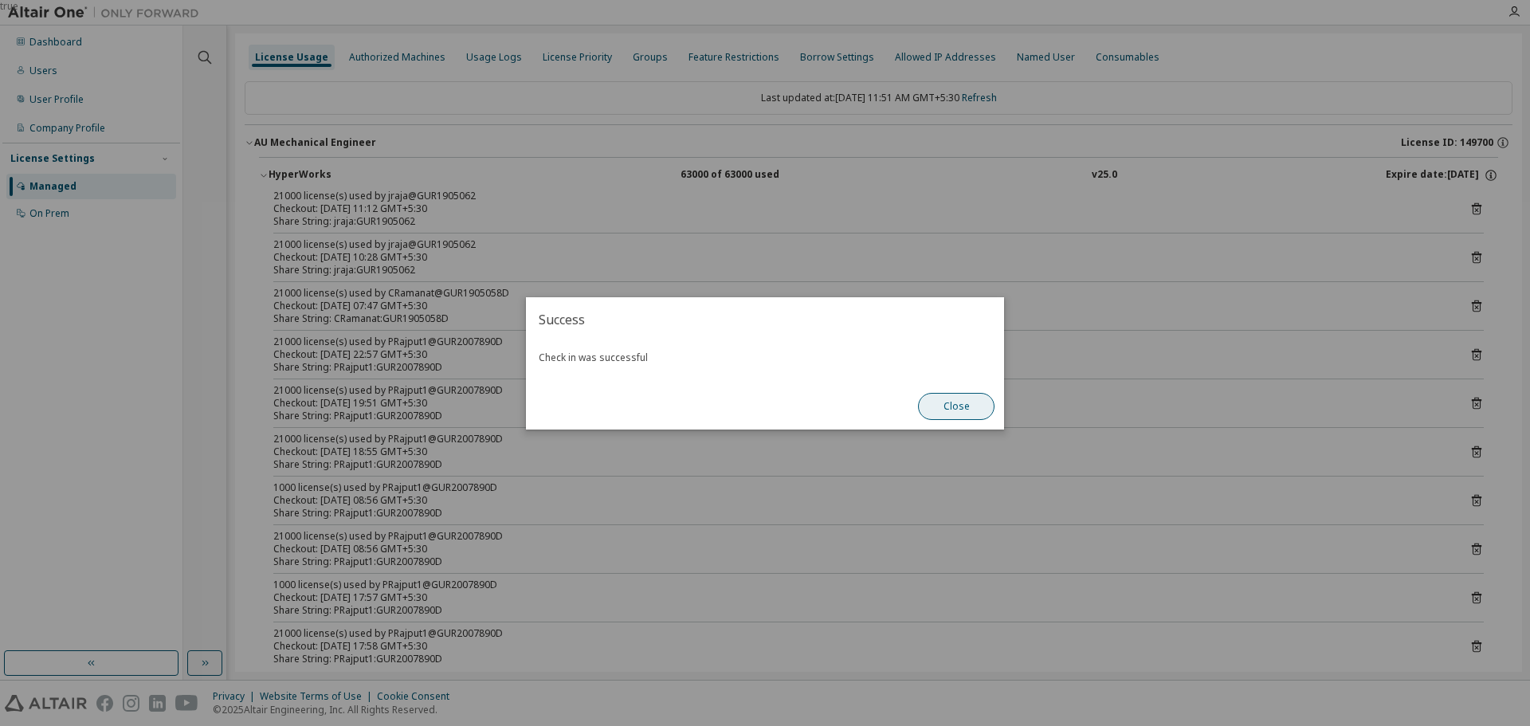
click at [954, 402] on button "Close" at bounding box center [956, 406] width 77 height 27
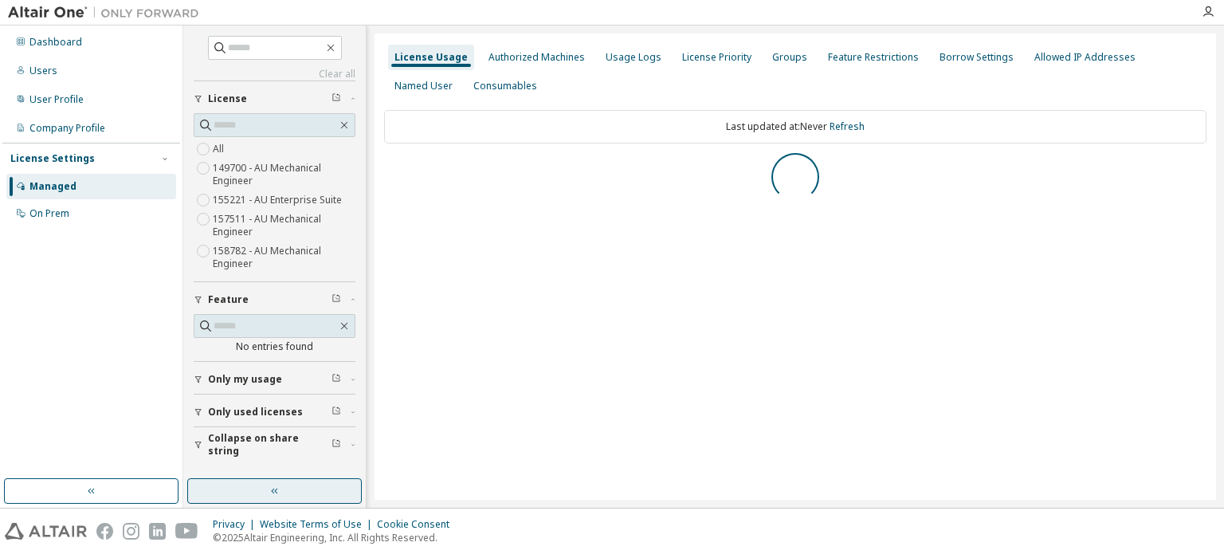
click at [320, 497] on button "button" at bounding box center [274, 491] width 175 height 26
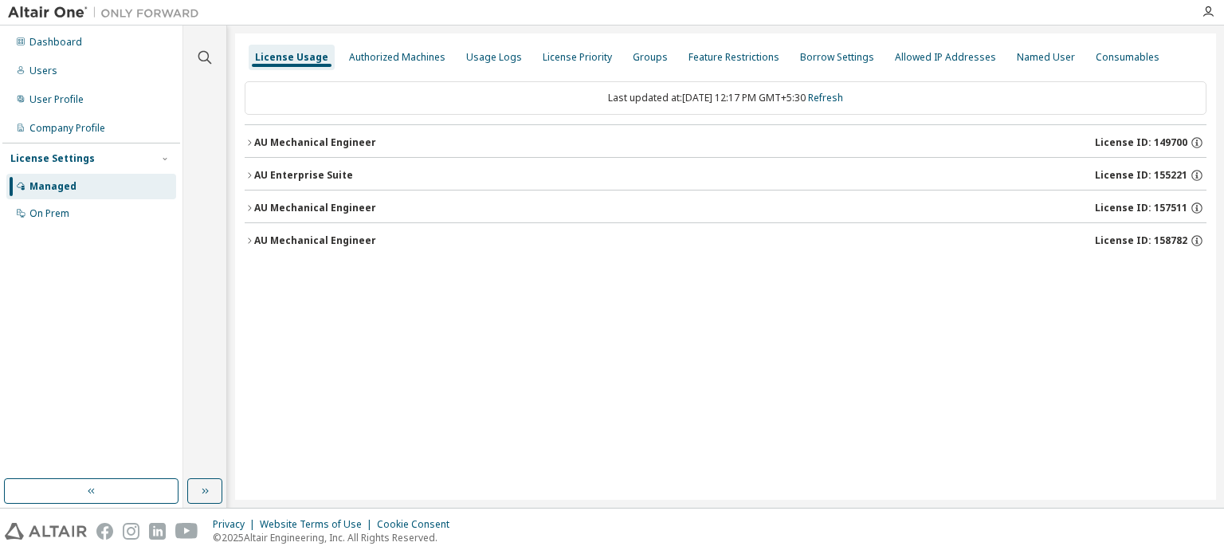
click at [249, 139] on icon "button" at bounding box center [250, 143] width 10 height 10
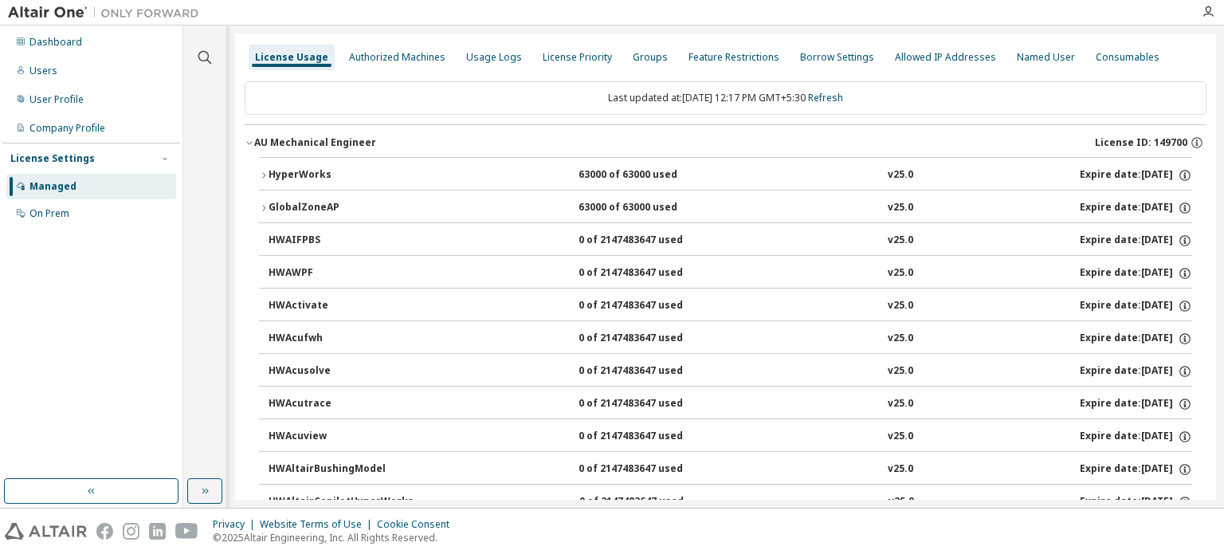
click at [268, 174] on icon "button" at bounding box center [264, 176] width 10 height 10
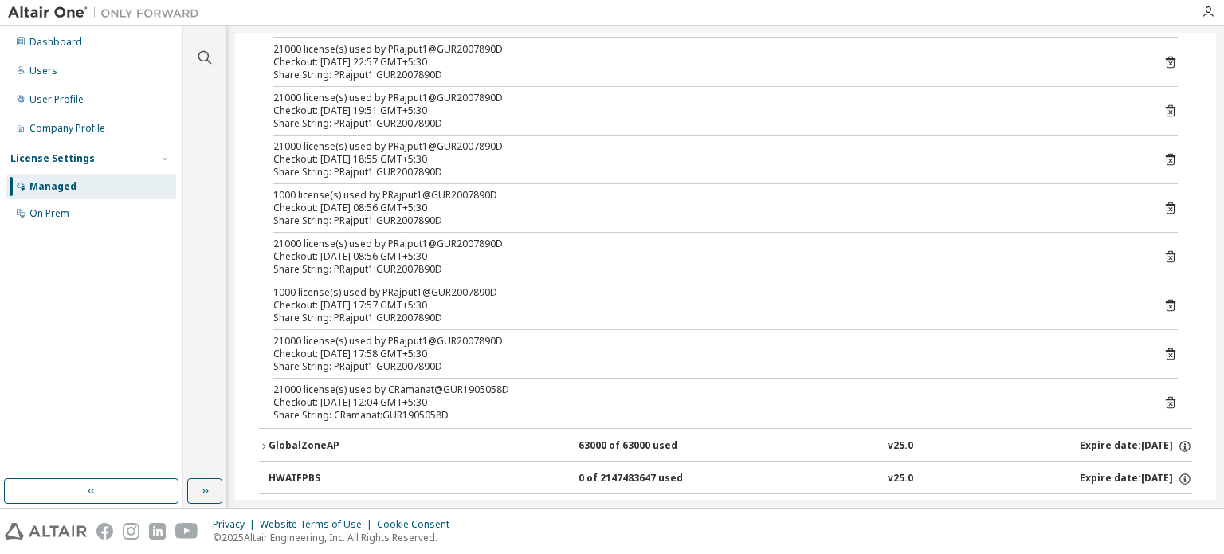
scroll to position [319, 0]
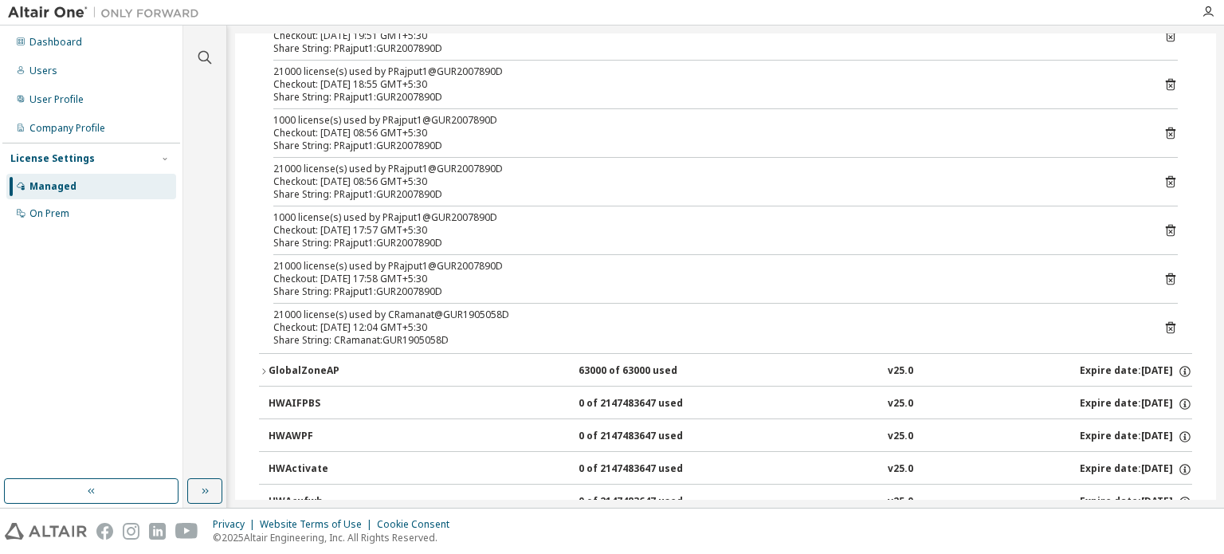
click at [1164, 327] on icon at bounding box center [1171, 327] width 14 height 14
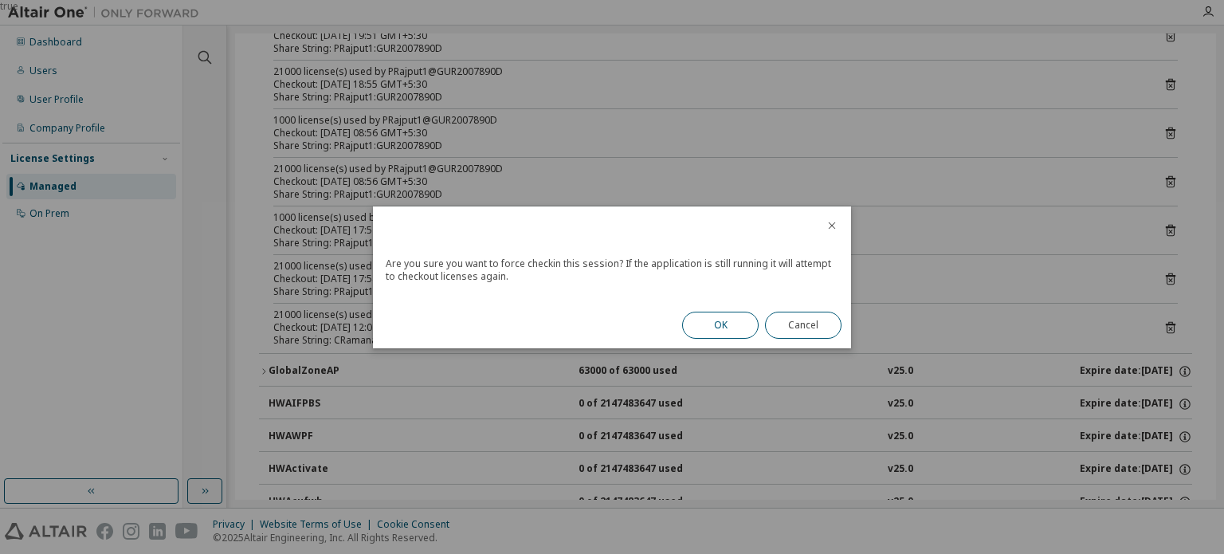
click at [717, 324] on button "OK" at bounding box center [720, 325] width 77 height 27
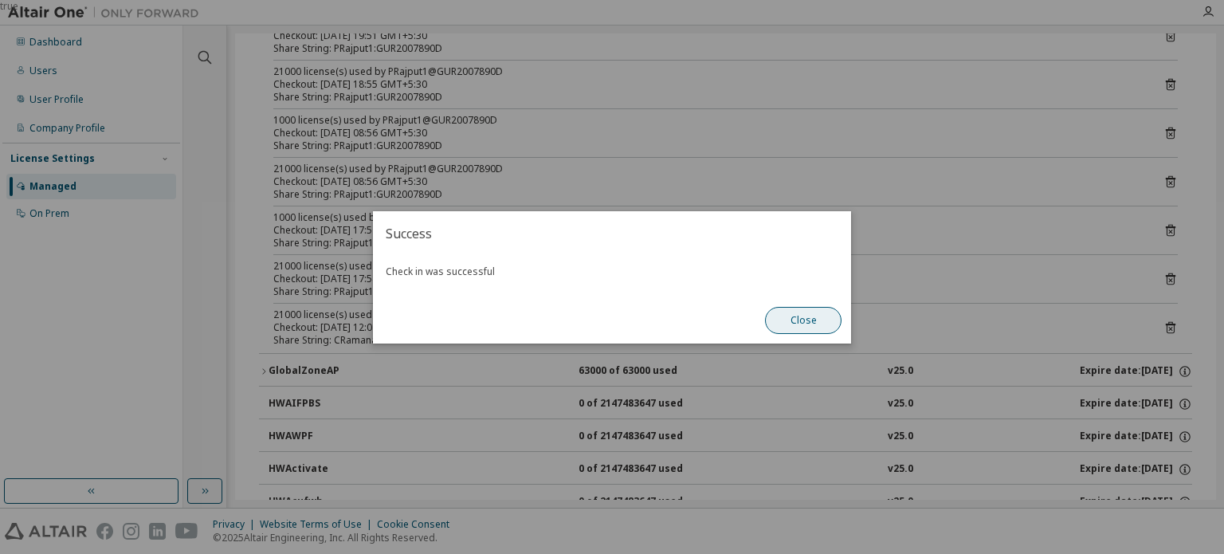
click at [797, 321] on button "Close" at bounding box center [803, 320] width 77 height 27
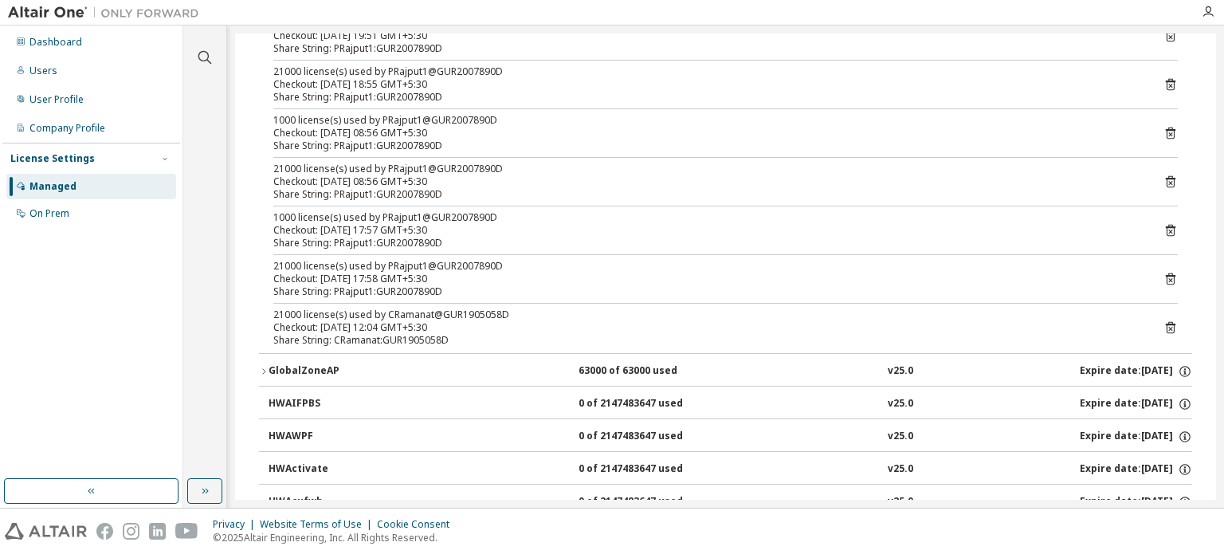
scroll to position [0, 0]
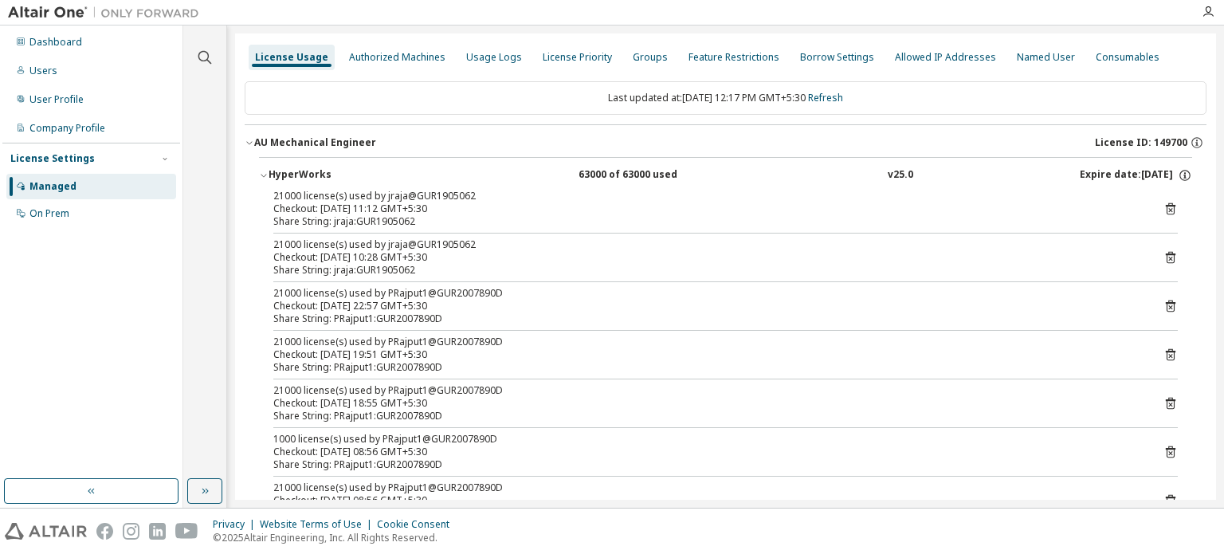
click at [246, 143] on icon "button" at bounding box center [250, 143] width 10 height 10
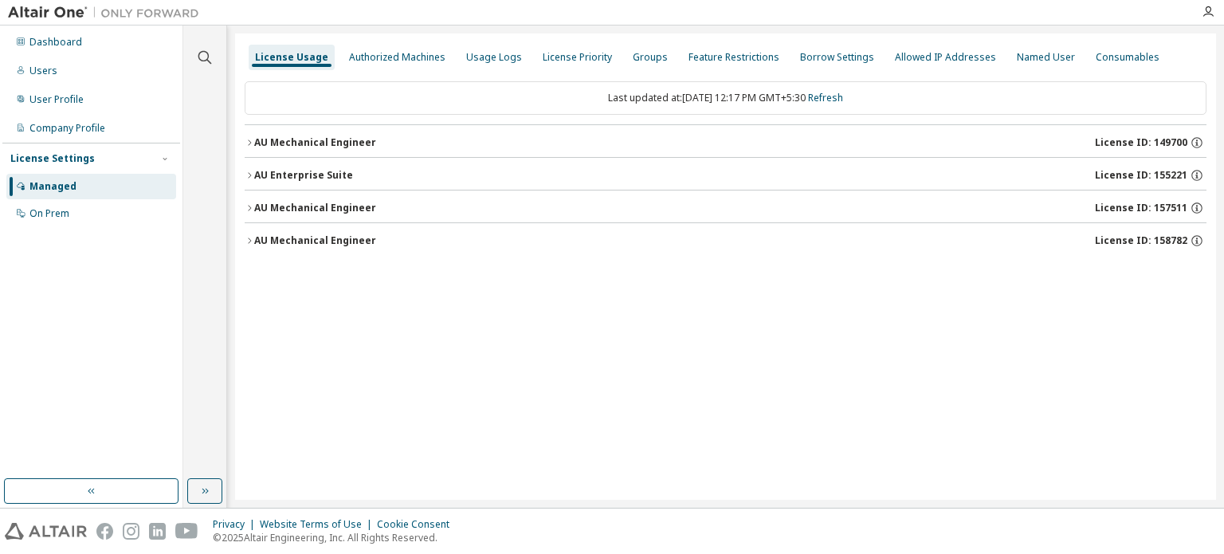
click at [253, 171] on icon "button" at bounding box center [250, 176] width 10 height 10
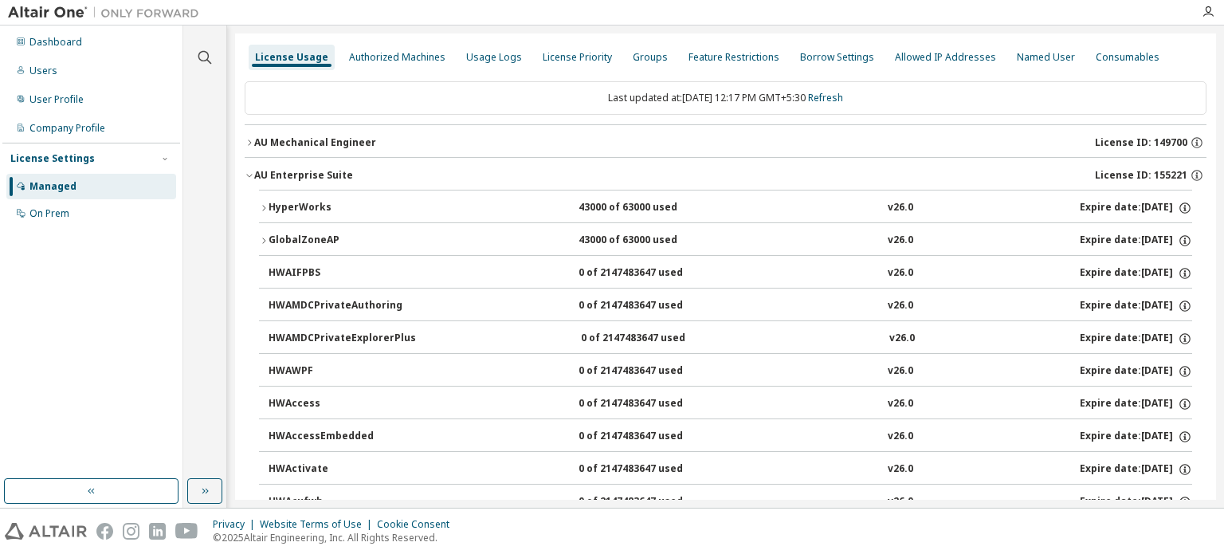
click at [264, 208] on icon "button" at bounding box center [264, 208] width 10 height 10
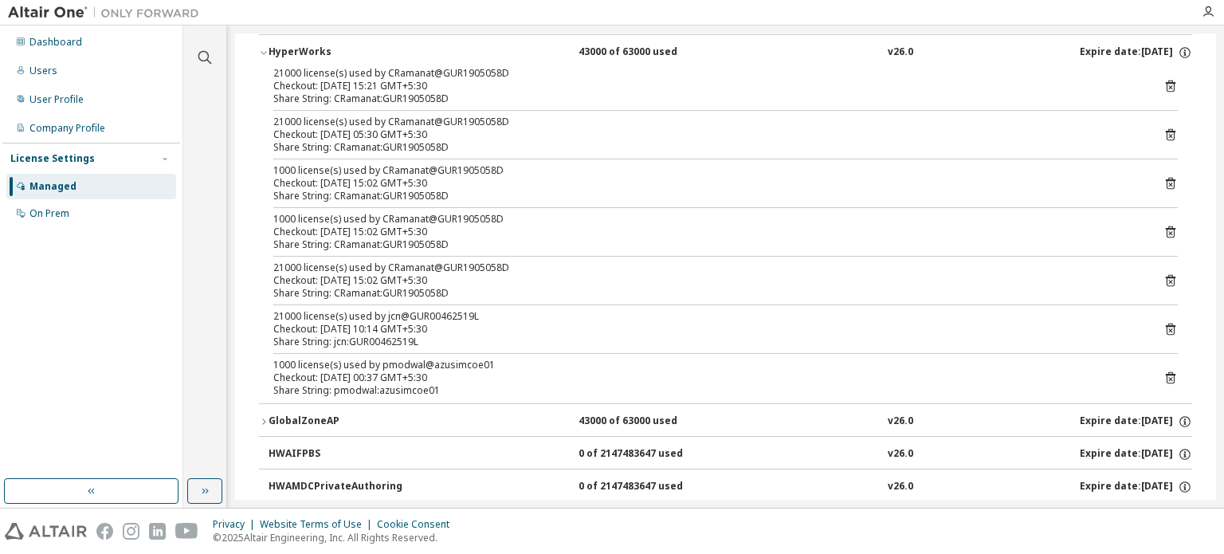
scroll to position [159, 0]
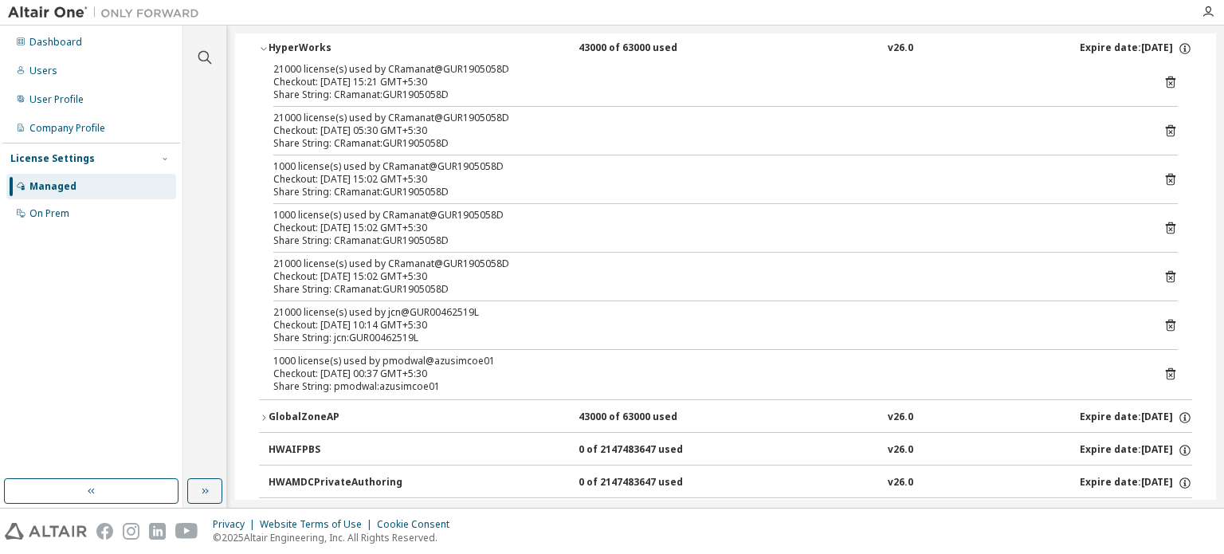
click at [1164, 370] on icon at bounding box center [1171, 374] width 14 height 14
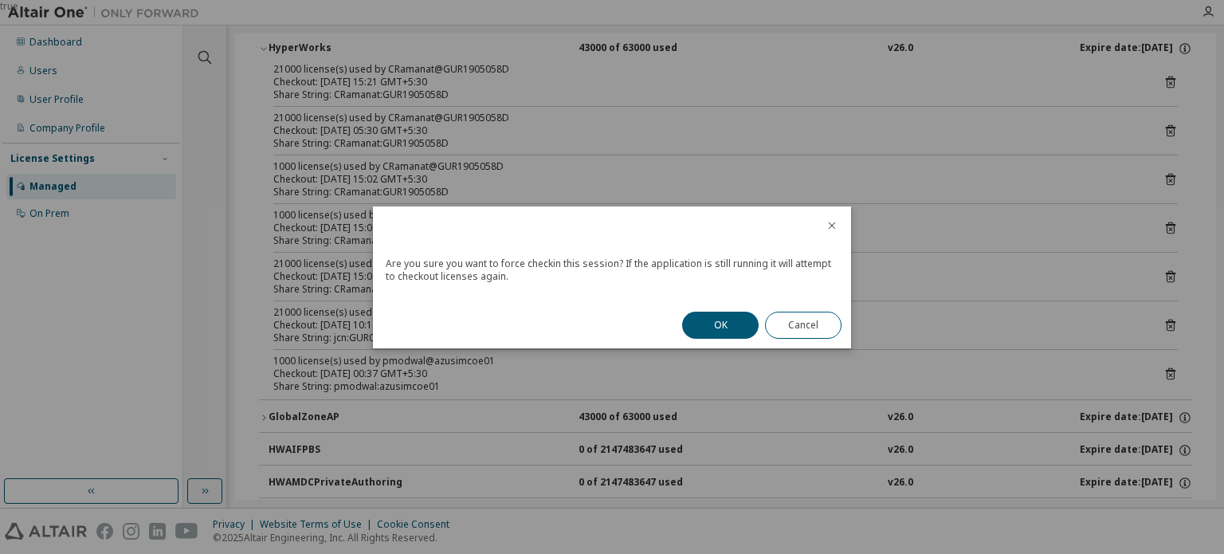
click at [681, 322] on div "OK Cancel" at bounding box center [762, 325] width 179 height 46
click at [705, 322] on button "OK" at bounding box center [720, 325] width 77 height 27
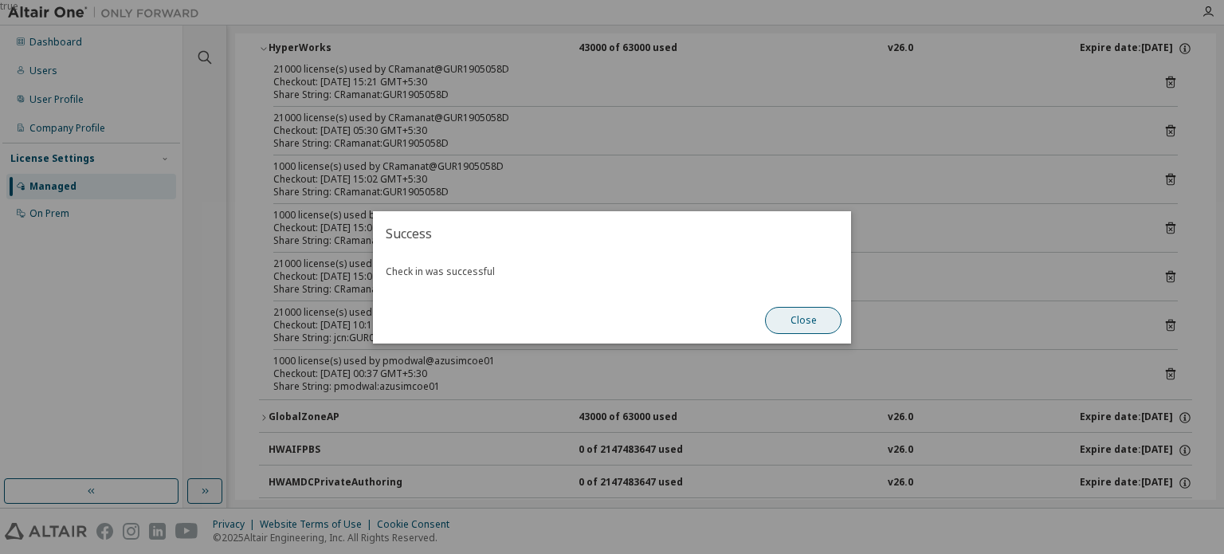
click at [834, 324] on button "Close" at bounding box center [803, 320] width 77 height 27
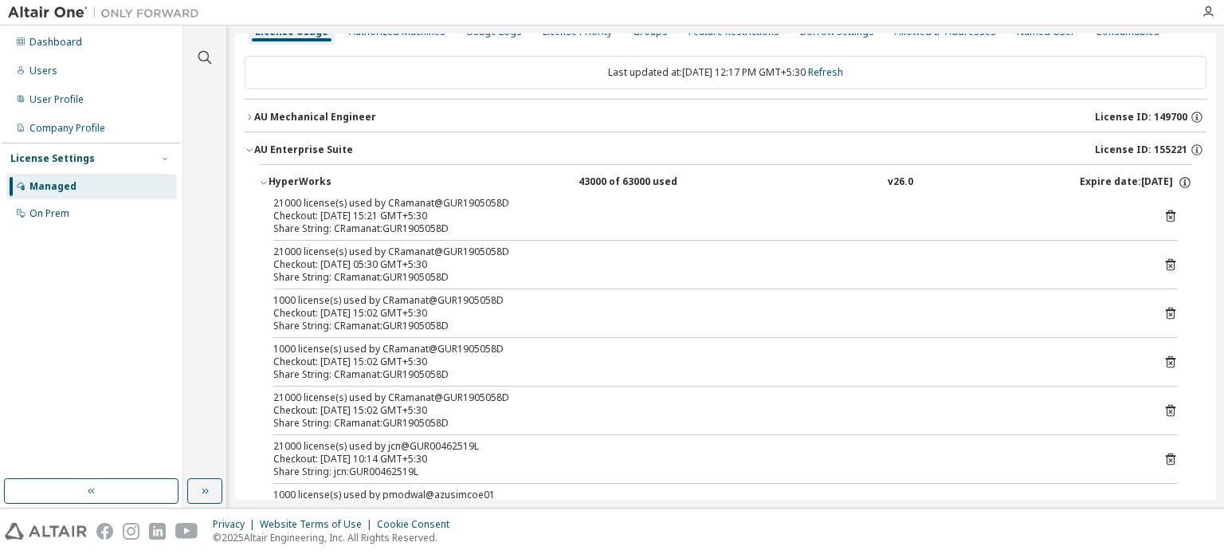
scroll to position [0, 0]
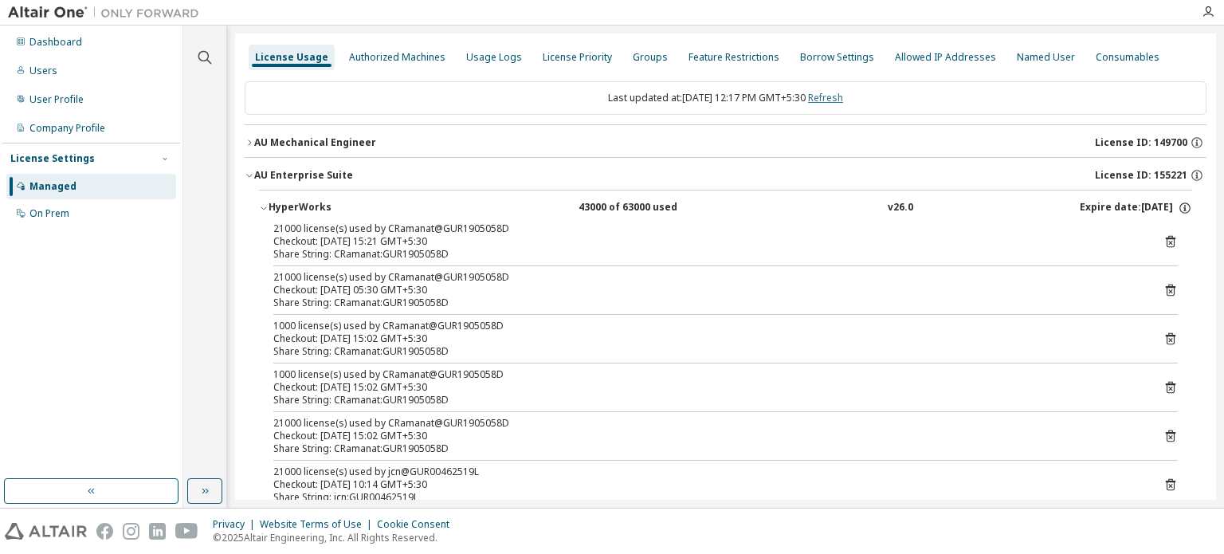
click at [843, 97] on link "Refresh" at bounding box center [825, 98] width 35 height 14
